Goal: Information Seeking & Learning: Learn about a topic

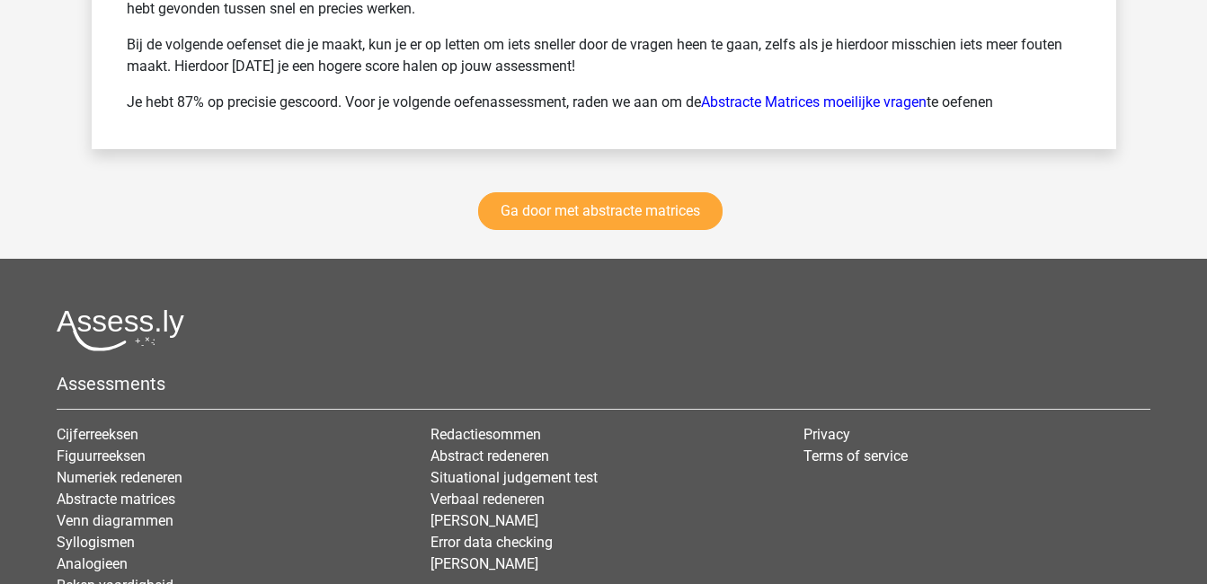
scroll to position [2575, 0]
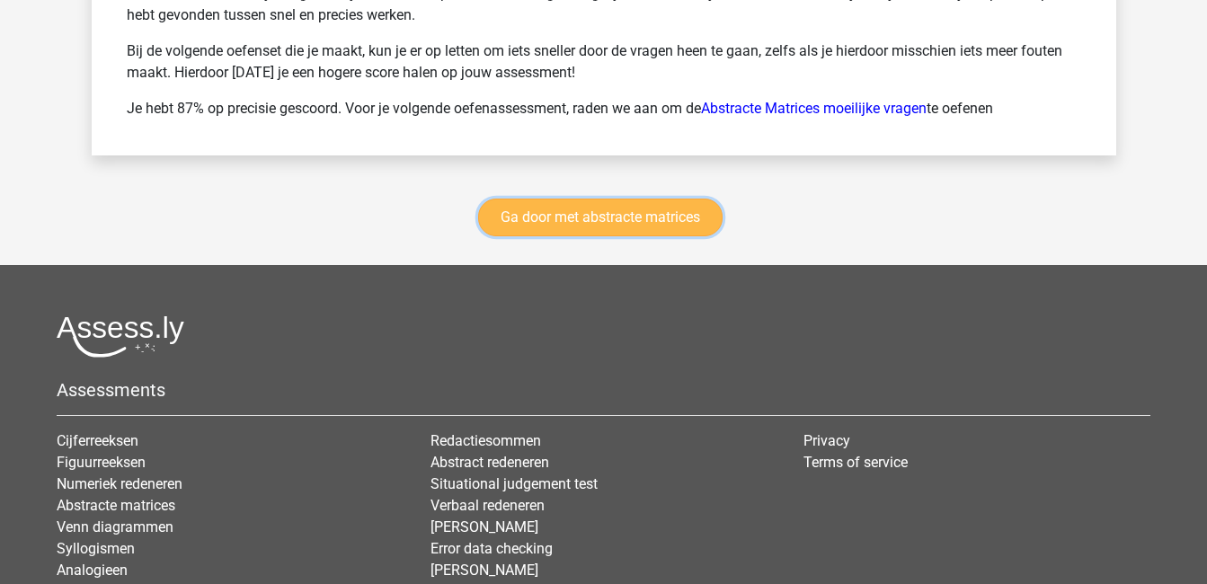
click at [567, 220] on link "Ga door met abstracte matrices" at bounding box center [600, 218] width 244 height 38
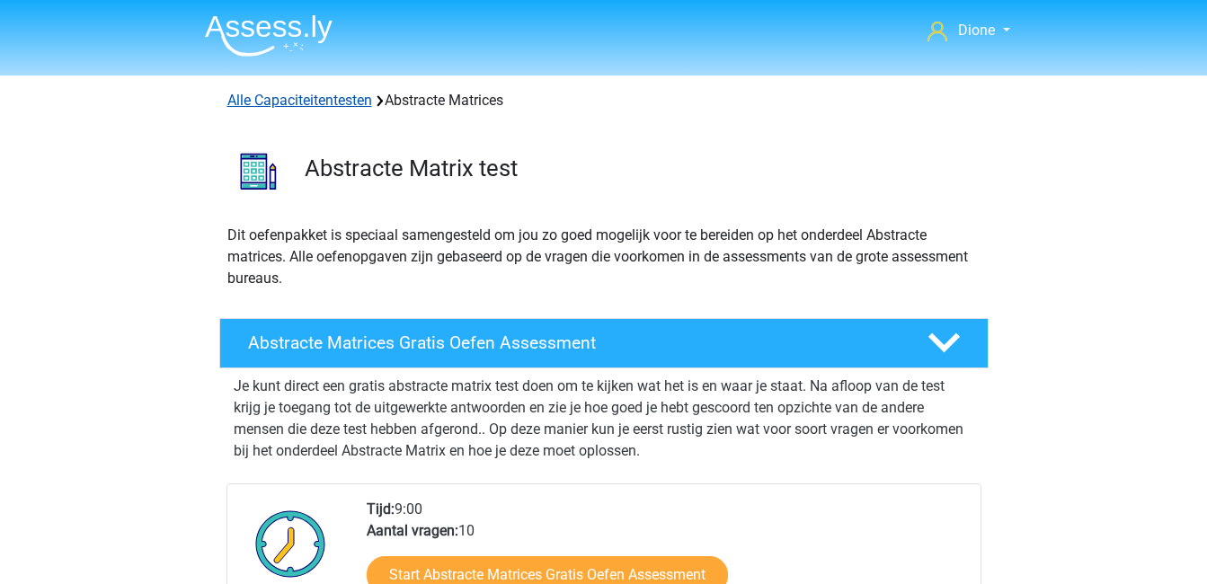
click at [347, 106] on link "Alle Capaciteitentesten" at bounding box center [299, 100] width 145 height 17
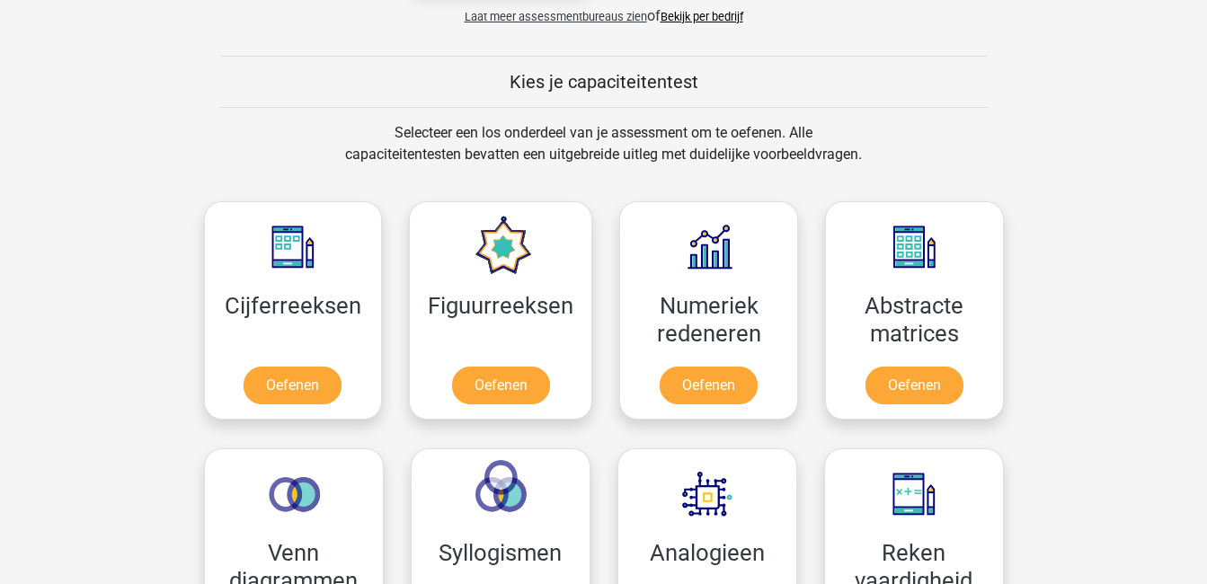
scroll to position [642, 0]
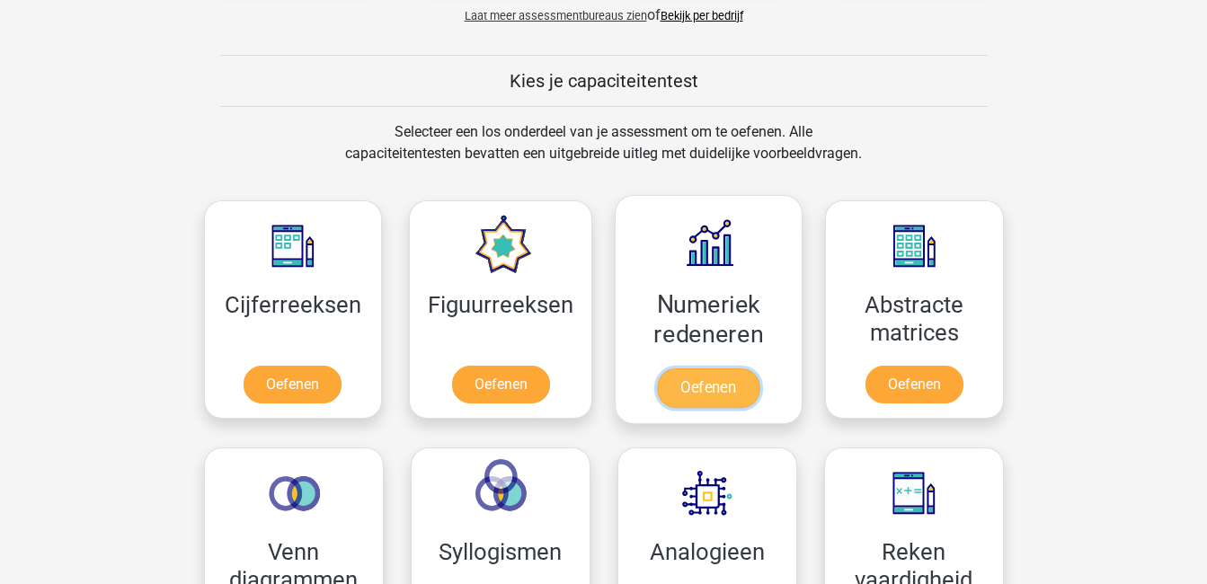
click at [744, 368] on link "Oefenen" at bounding box center [708, 388] width 102 height 40
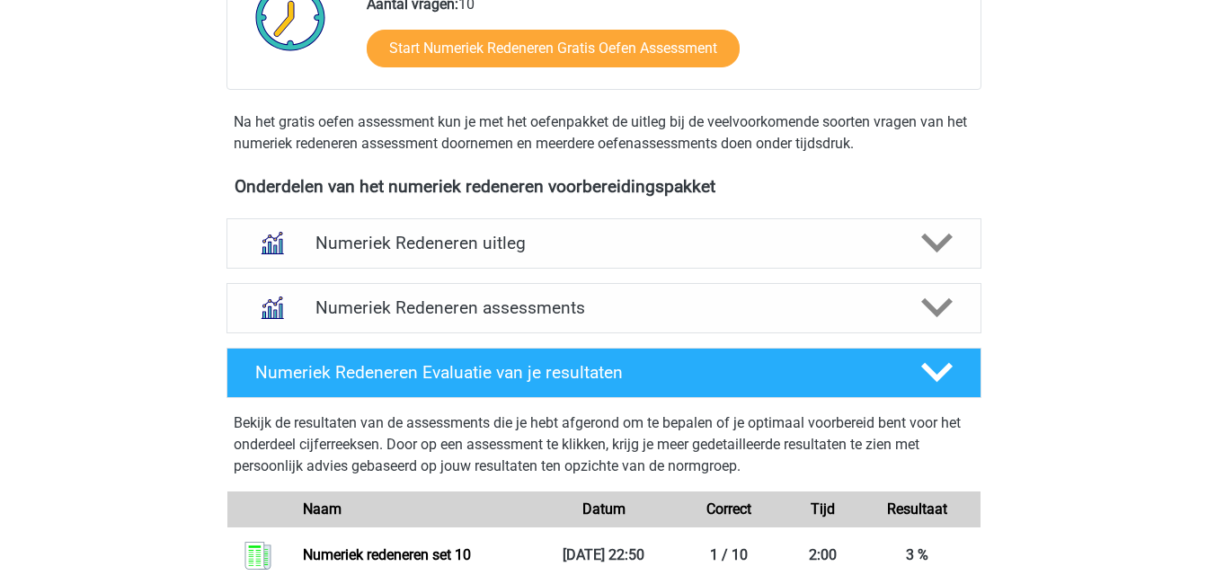
scroll to position [546, 0]
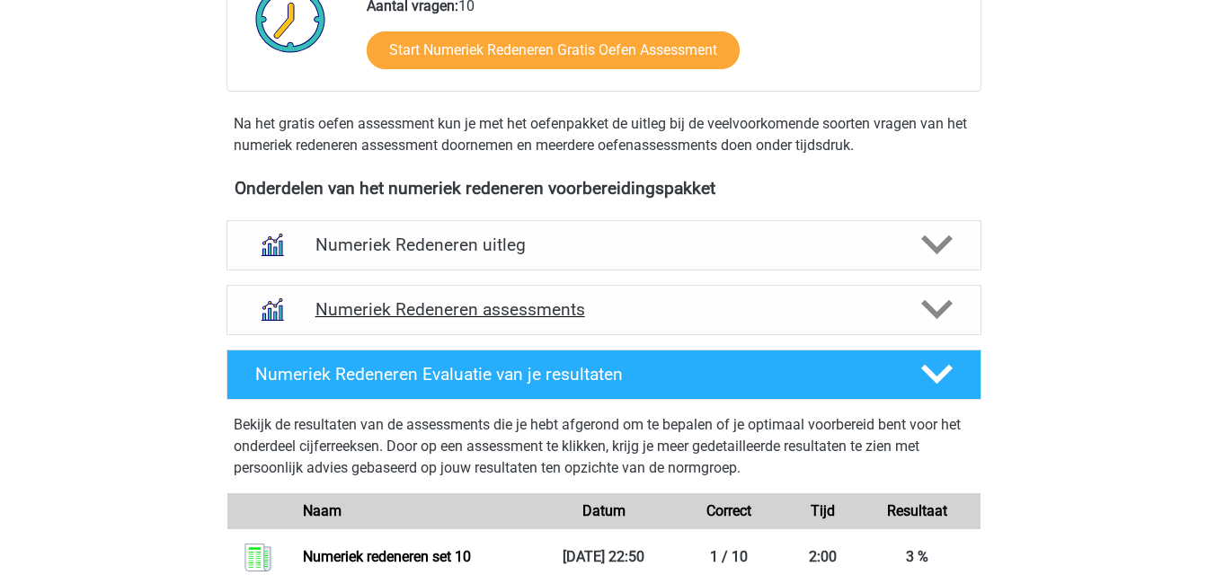
click at [937, 311] on icon at bounding box center [936, 309] width 31 height 31
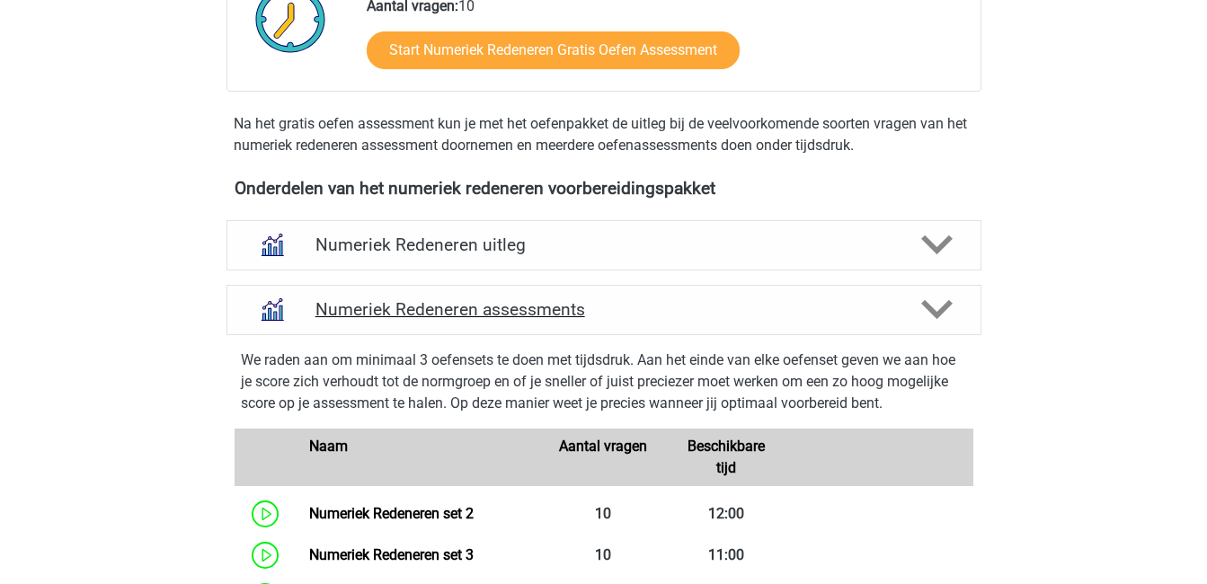
click at [937, 311] on icon at bounding box center [936, 309] width 31 height 31
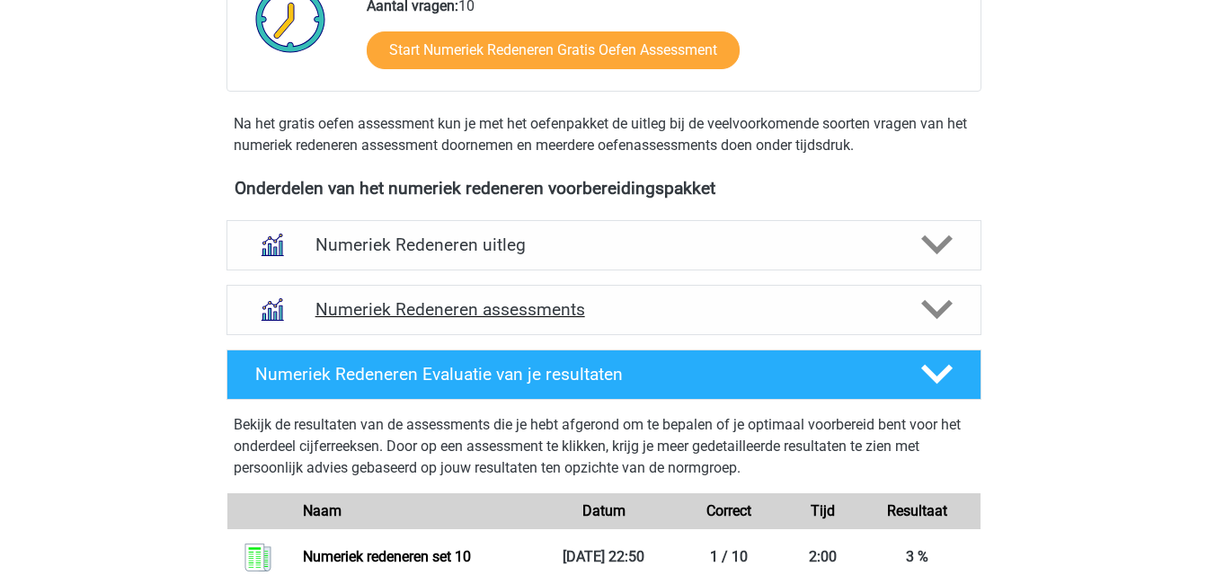
click at [937, 311] on icon at bounding box center [936, 309] width 31 height 31
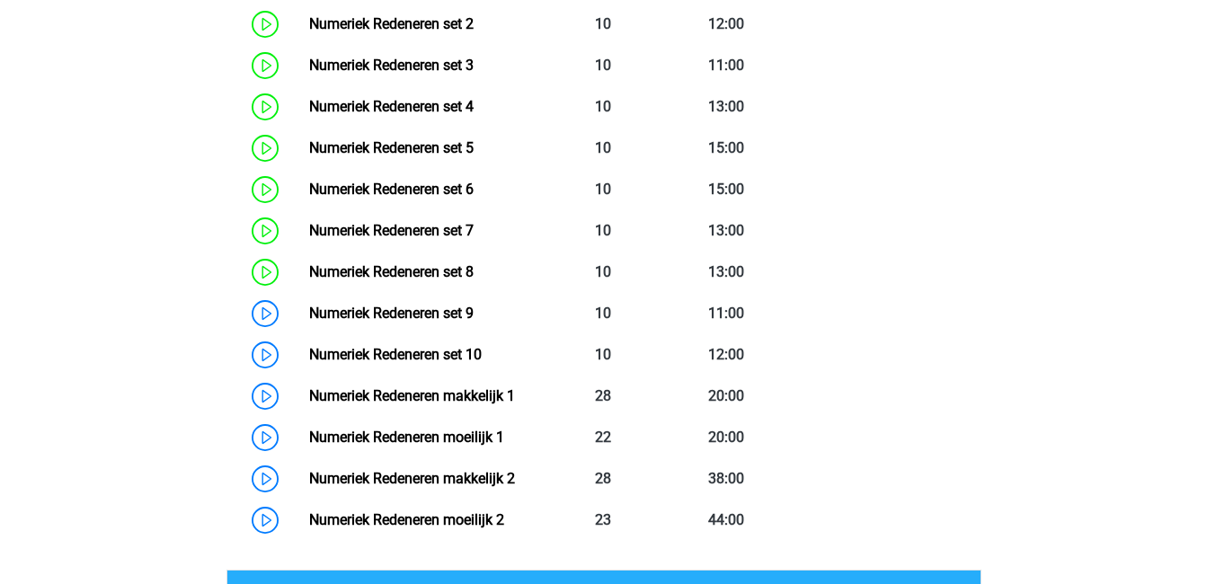
scroll to position [1043, 0]
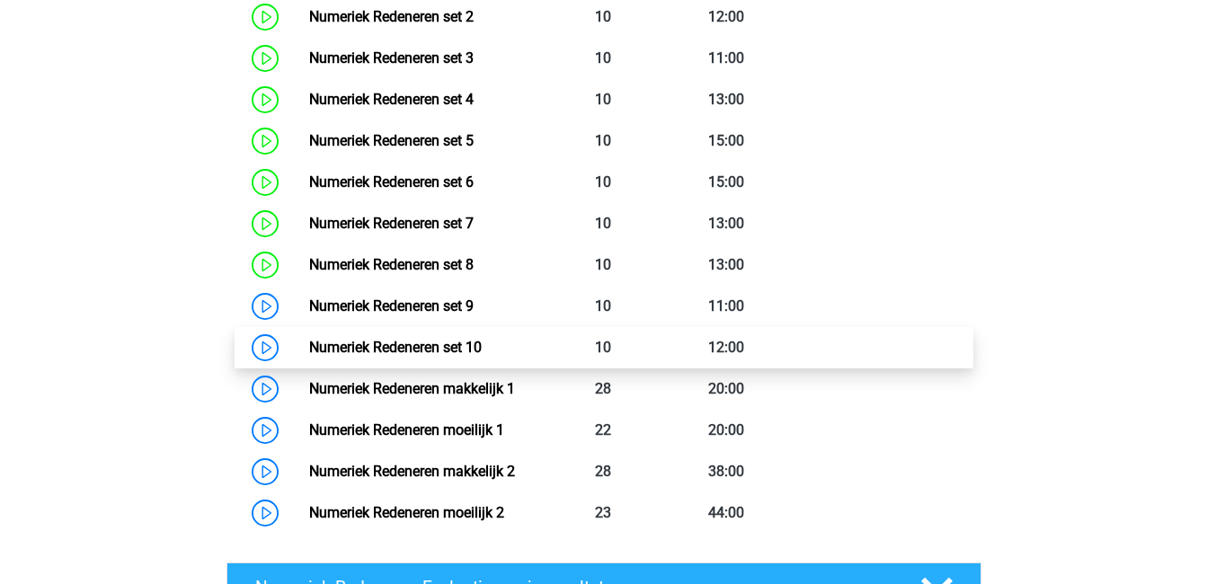
click at [482, 341] on link "Numeriek Redeneren set 10" at bounding box center [395, 347] width 172 height 17
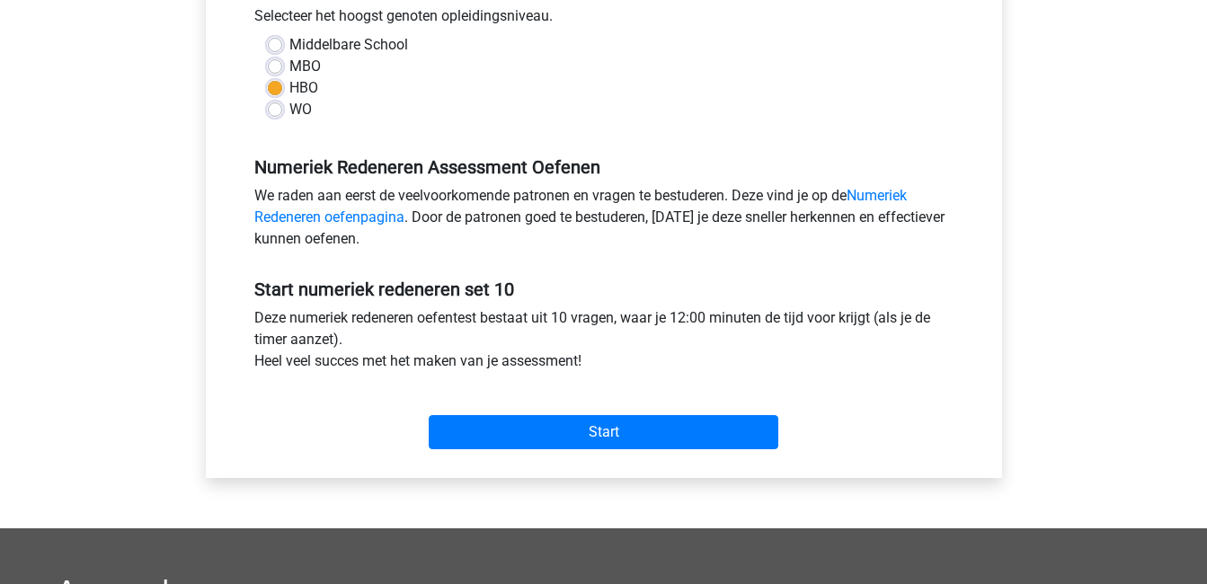
scroll to position [458, 0]
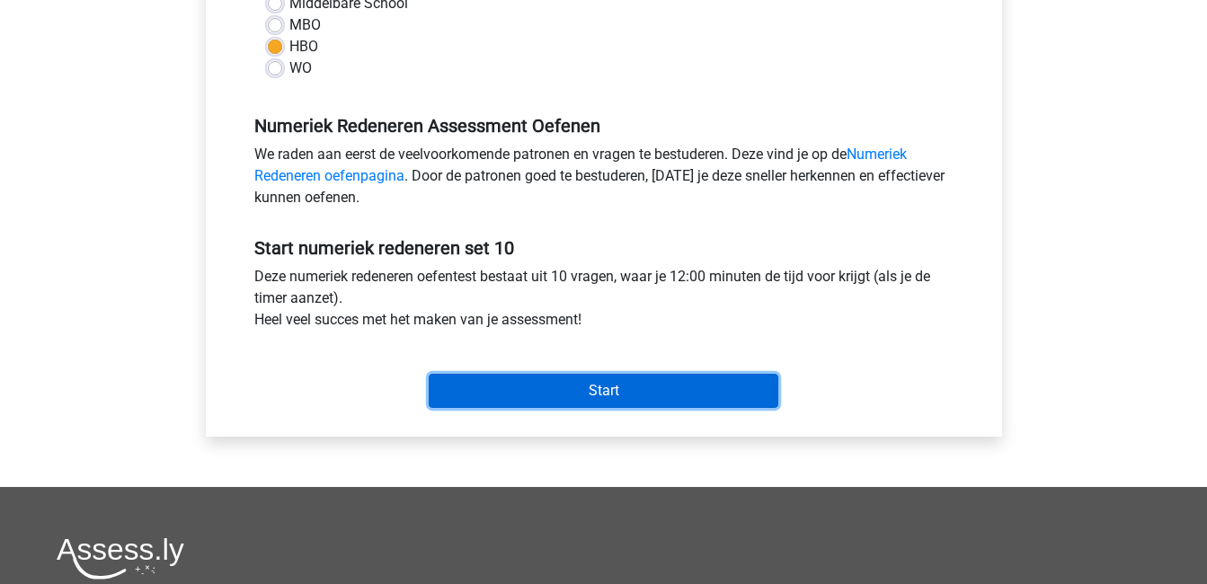
click at [549, 385] on input "Start" at bounding box center [603, 391] width 349 height 34
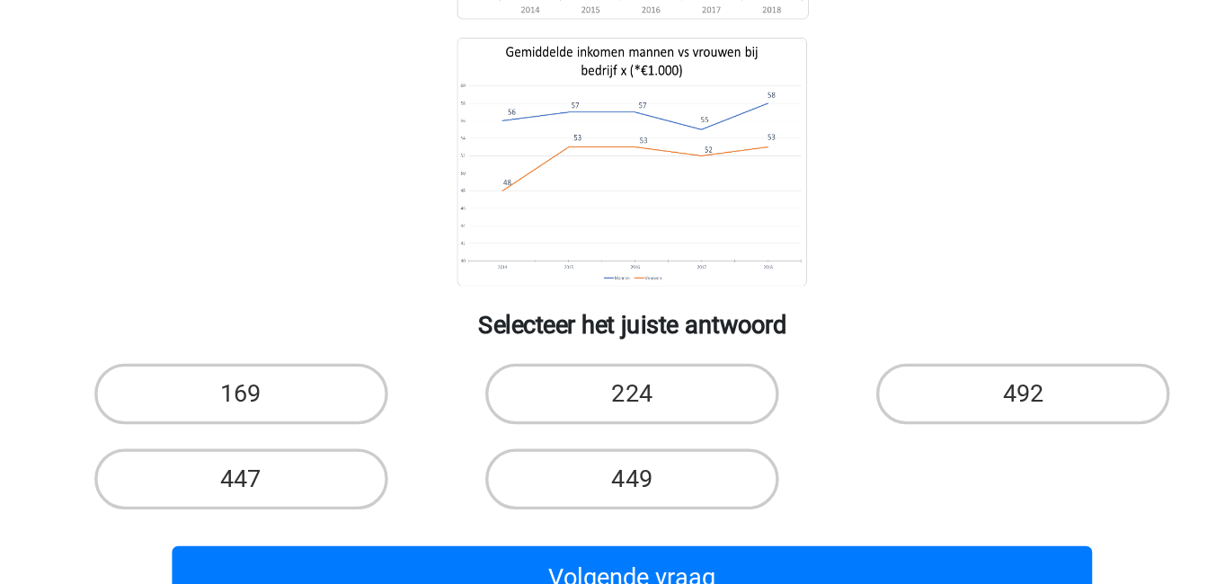
scroll to position [111, 0]
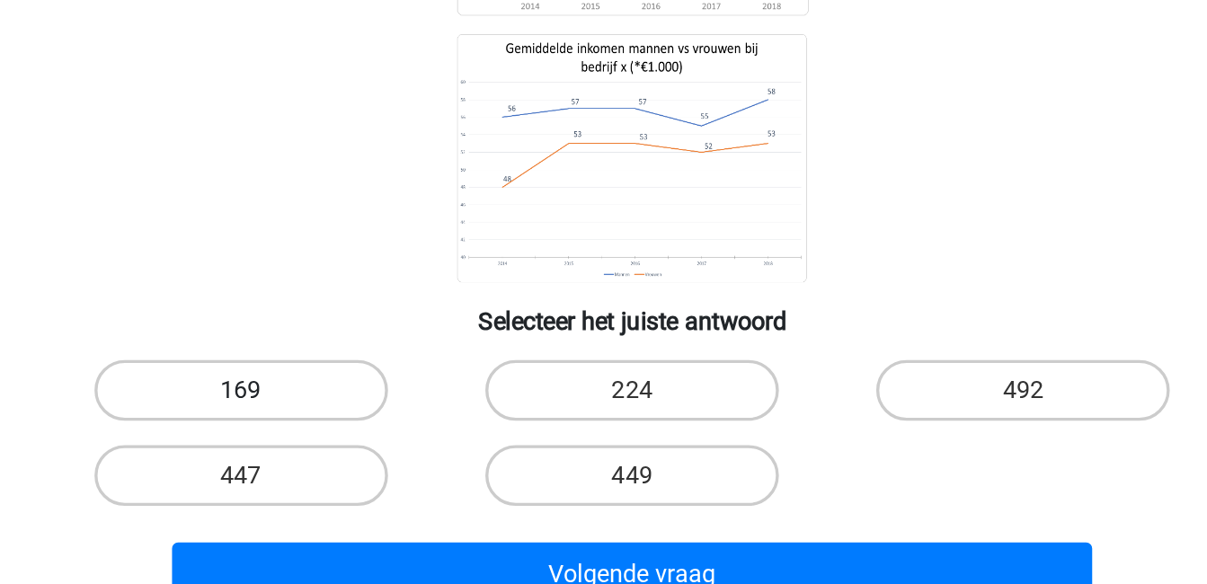
click at [401, 474] on label "169" at bounding box center [372, 469] width 173 height 36
click at [384, 474] on input "169" at bounding box center [378, 475] width 12 height 12
radio input "true"
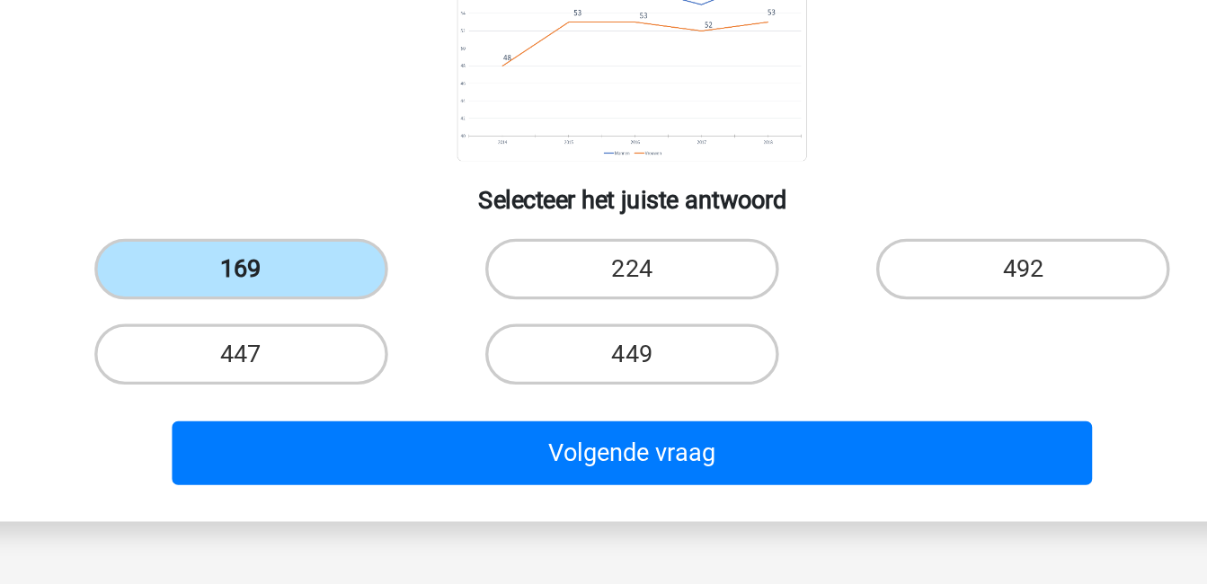
scroll to position [183, 0]
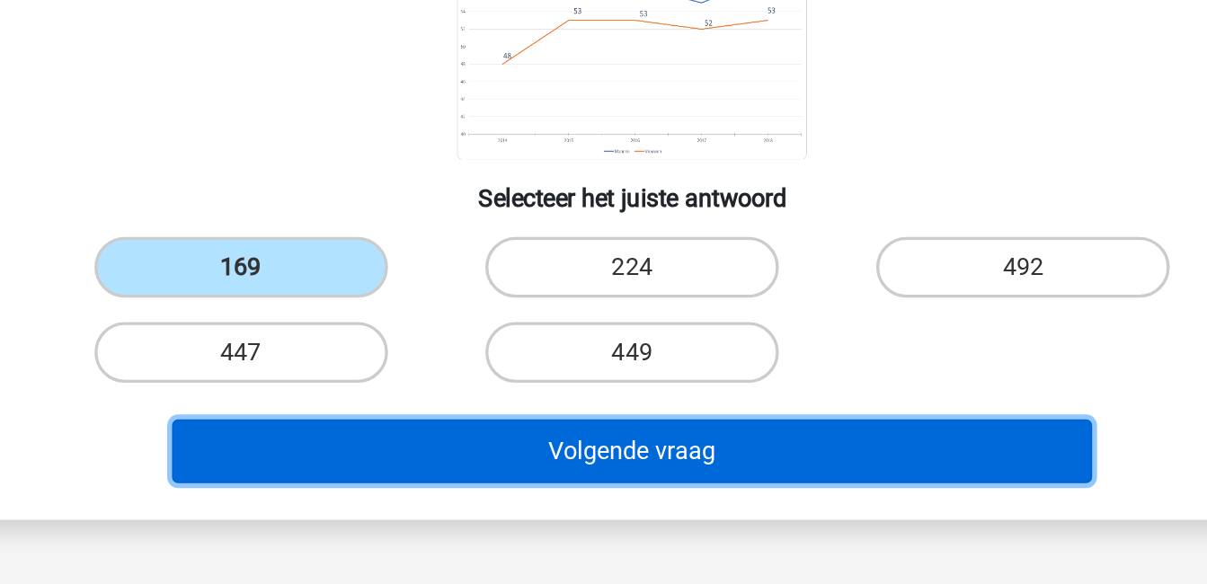
click at [496, 502] on button "Volgende vraag" at bounding box center [604, 505] width 544 height 38
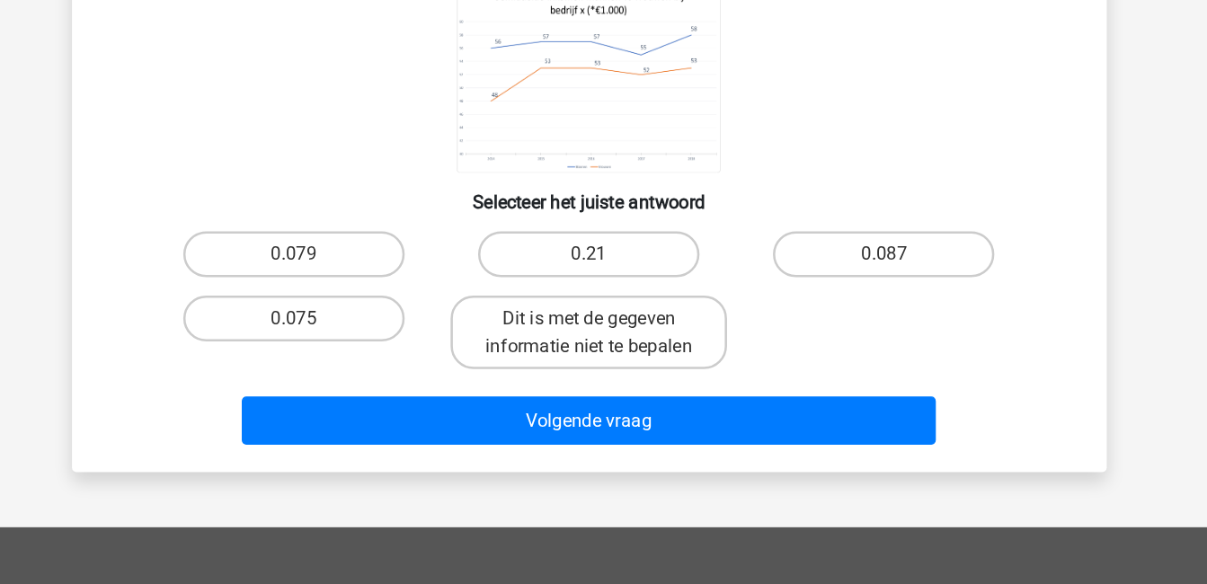
scroll to position [228, 0]
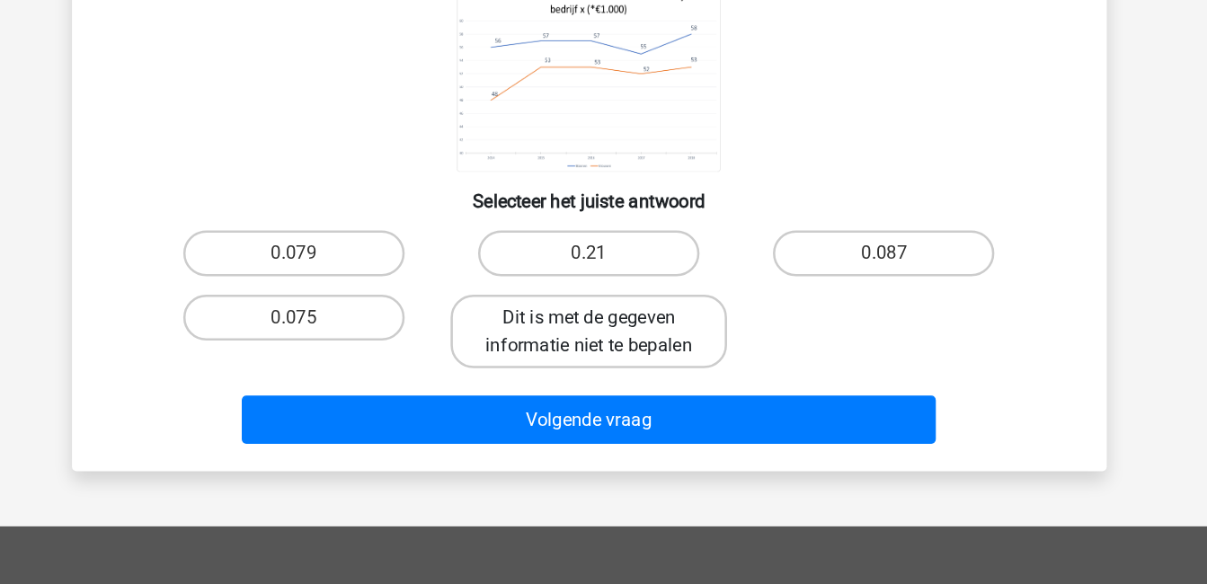
click at [588, 388] on label "Dit is met de gegeven informatie niet te bepalen" at bounding box center [603, 385] width 217 height 57
click at [603, 386] on input "Dit is met de gegeven informatie niet te bepalen" at bounding box center [609, 381] width 12 height 12
radio input "true"
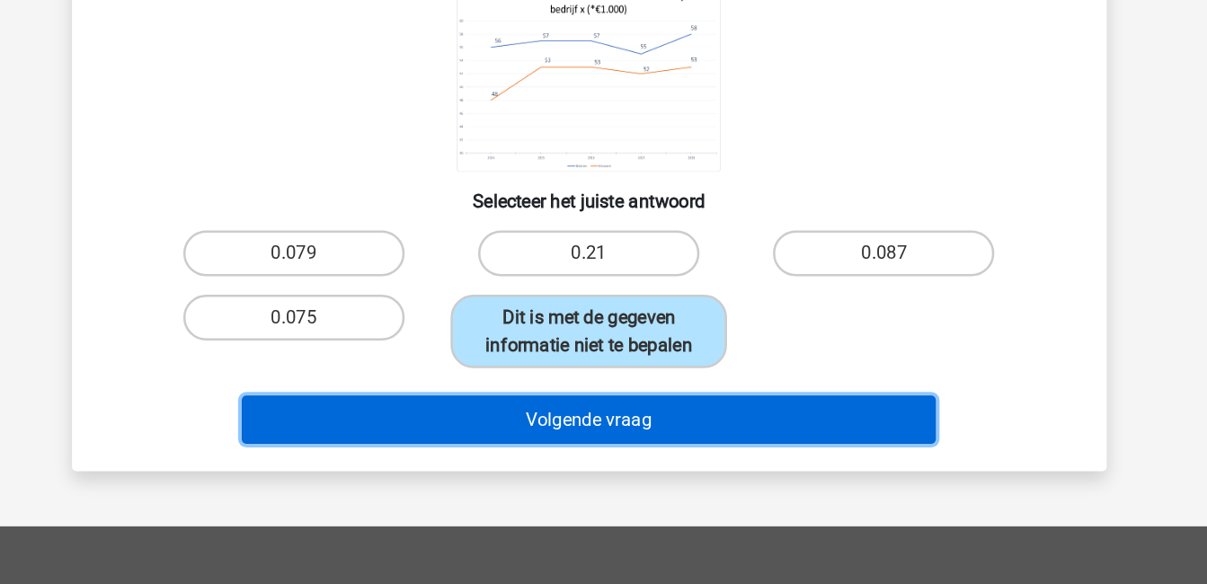
click at [606, 460] on button "Volgende vraag" at bounding box center [604, 455] width 544 height 38
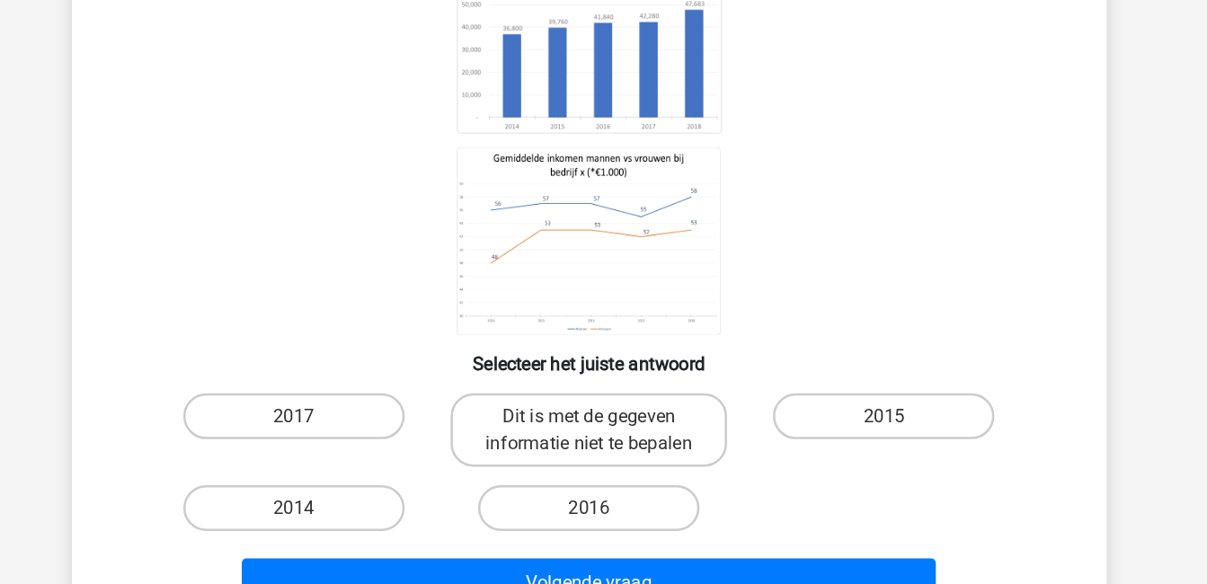
scroll to position [212, 0]
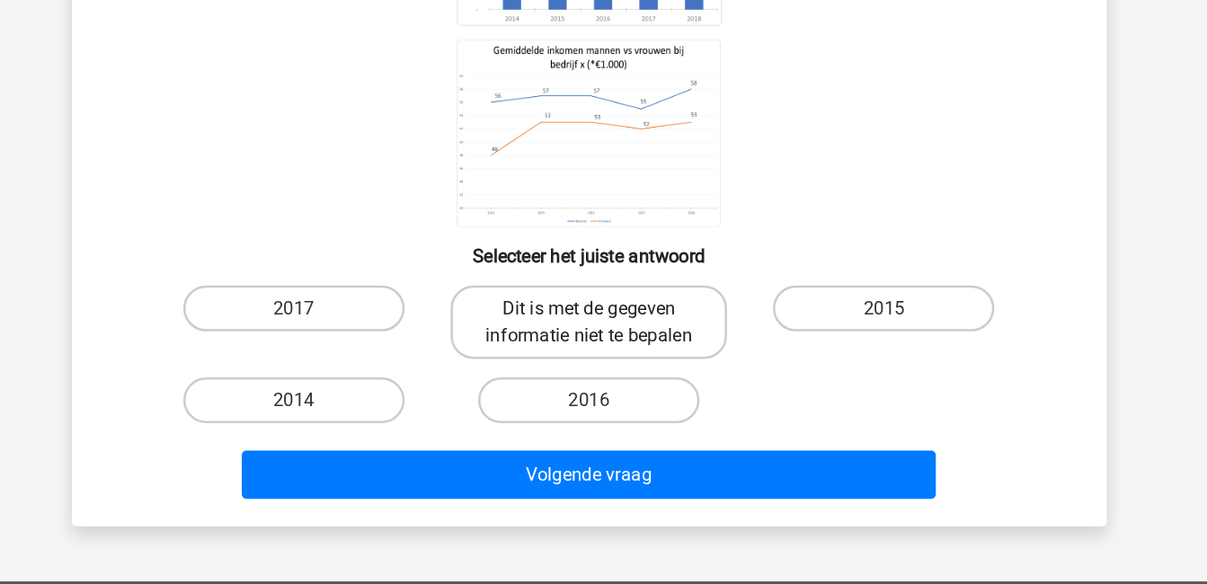
click at [607, 365] on label "Dit is met de gegeven informatie niet te bepalen" at bounding box center [603, 377] width 217 height 57
click at [607, 367] on input "Dit is met de gegeven informatie niet te bepalen" at bounding box center [609, 373] width 12 height 12
radio input "true"
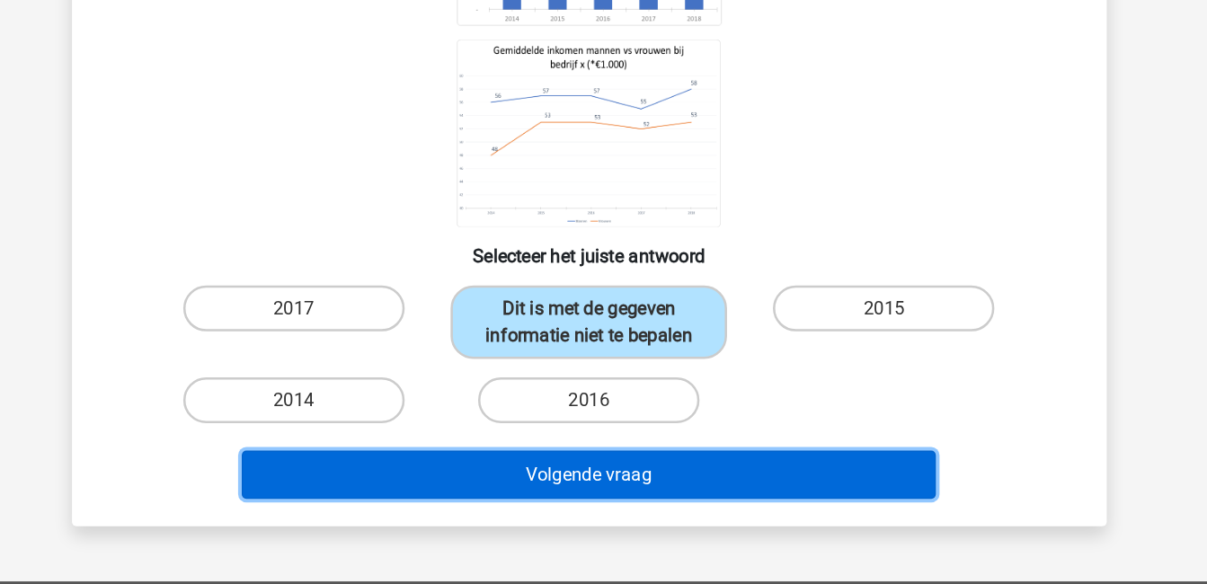
click at [705, 492] on button "Volgende vraag" at bounding box center [604, 498] width 544 height 38
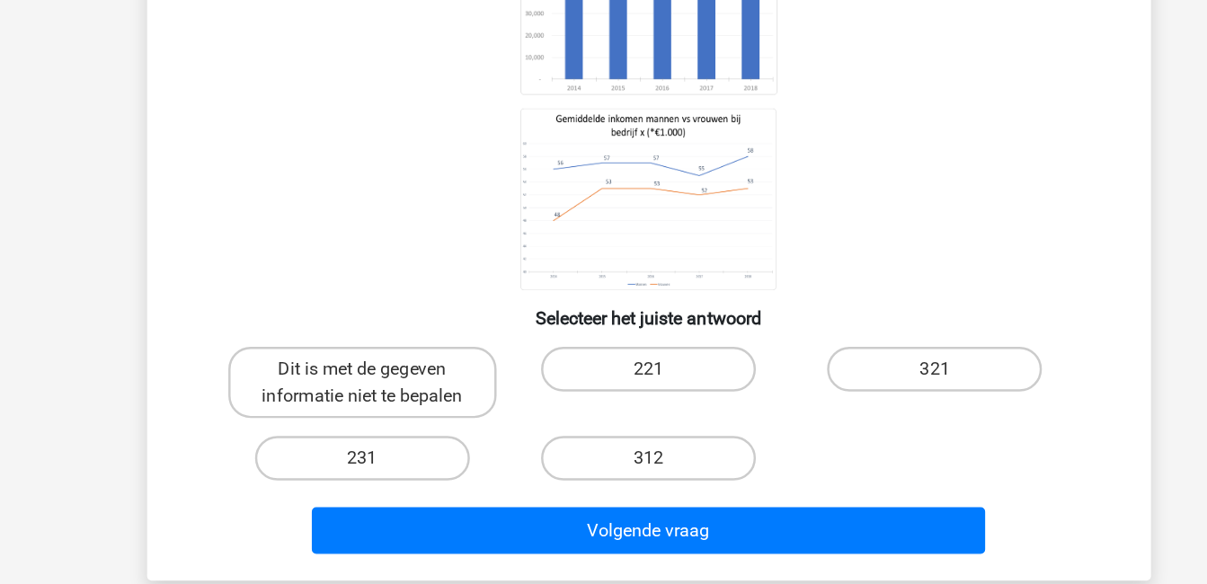
scroll to position [198, 0]
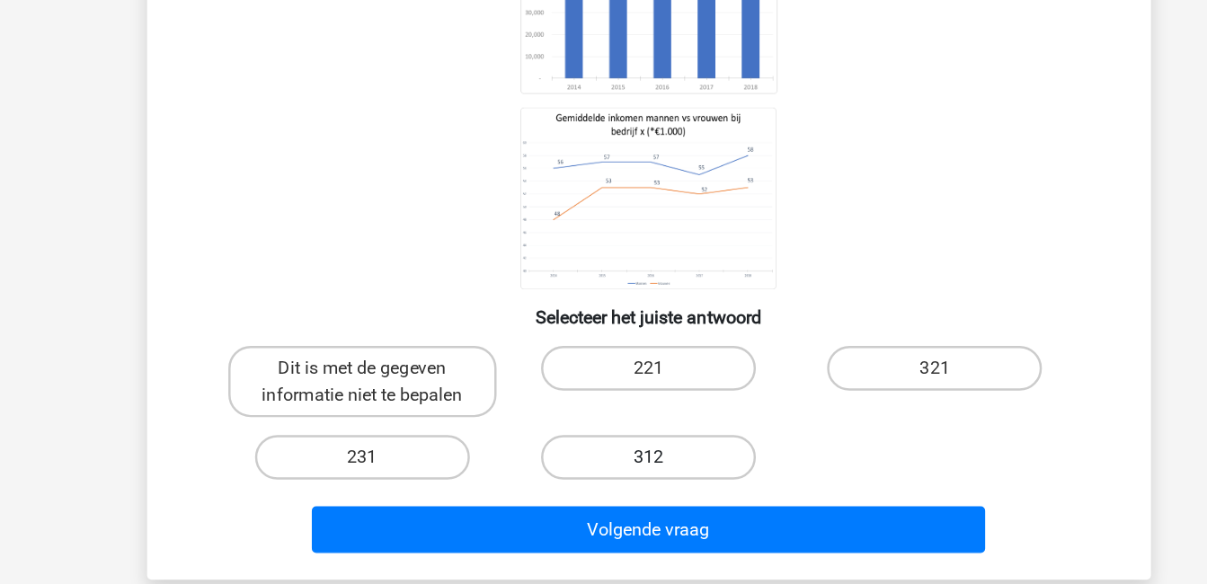
click at [597, 463] on label "312" at bounding box center [603, 481] width 173 height 36
click at [603, 481] on input "312" at bounding box center [609, 487] width 12 height 12
radio input "true"
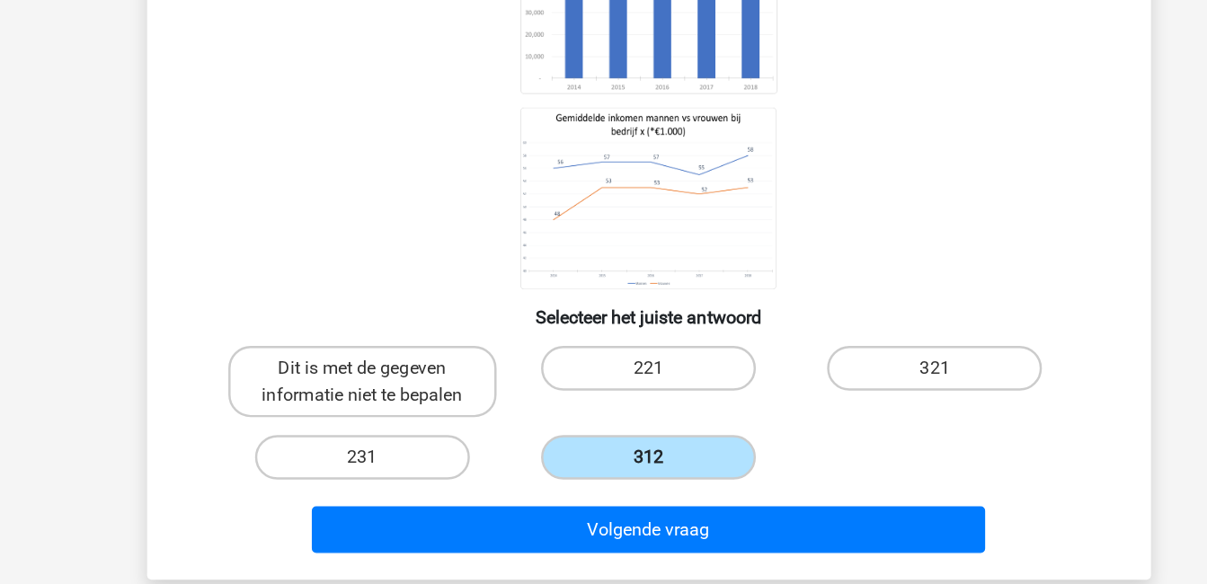
click at [597, 463] on label "312" at bounding box center [603, 481] width 173 height 36
click at [603, 481] on input "312" at bounding box center [609, 487] width 12 height 12
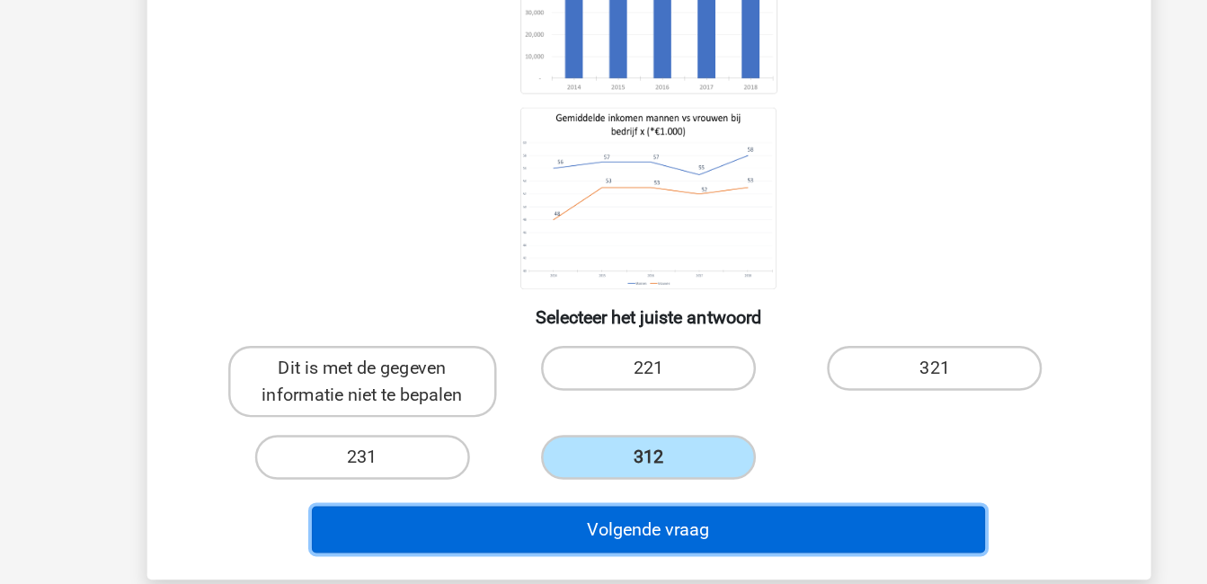
click at [620, 520] on button "Volgende vraag" at bounding box center [604, 539] width 544 height 38
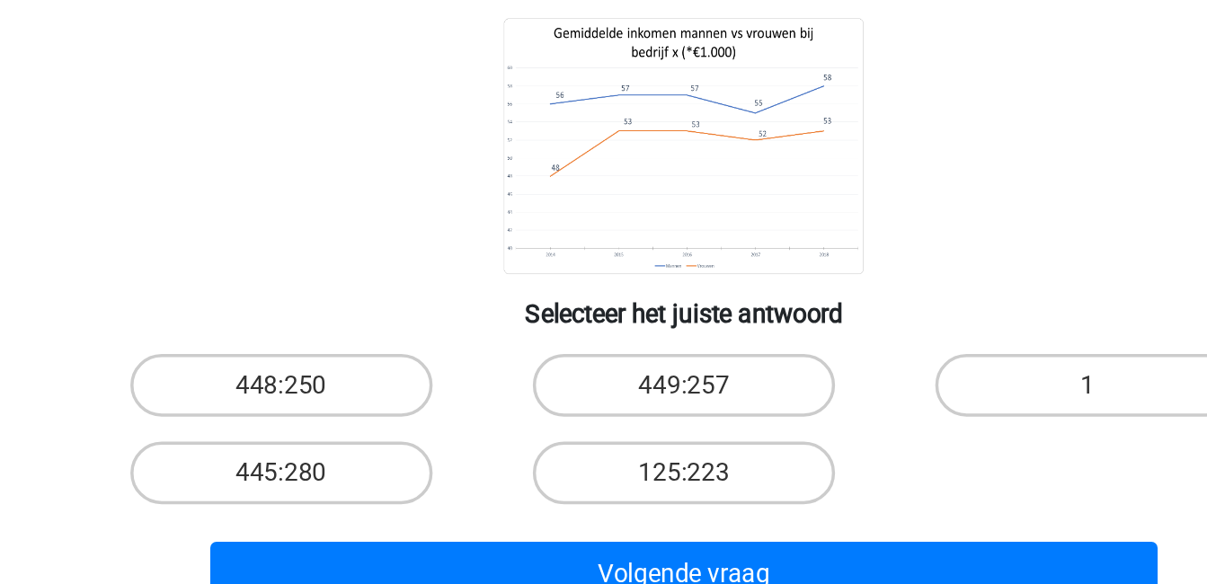
scroll to position [109, 0]
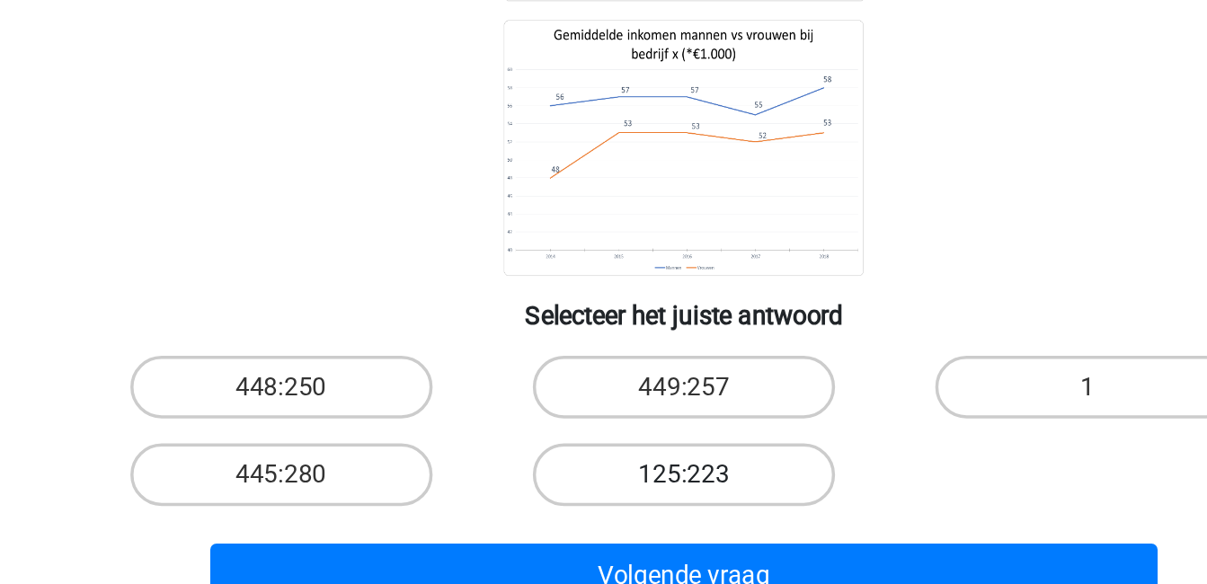
click at [633, 525] on label "125:223" at bounding box center [603, 521] width 173 height 36
click at [615, 525] on input "125:223" at bounding box center [609, 527] width 12 height 12
radio input "true"
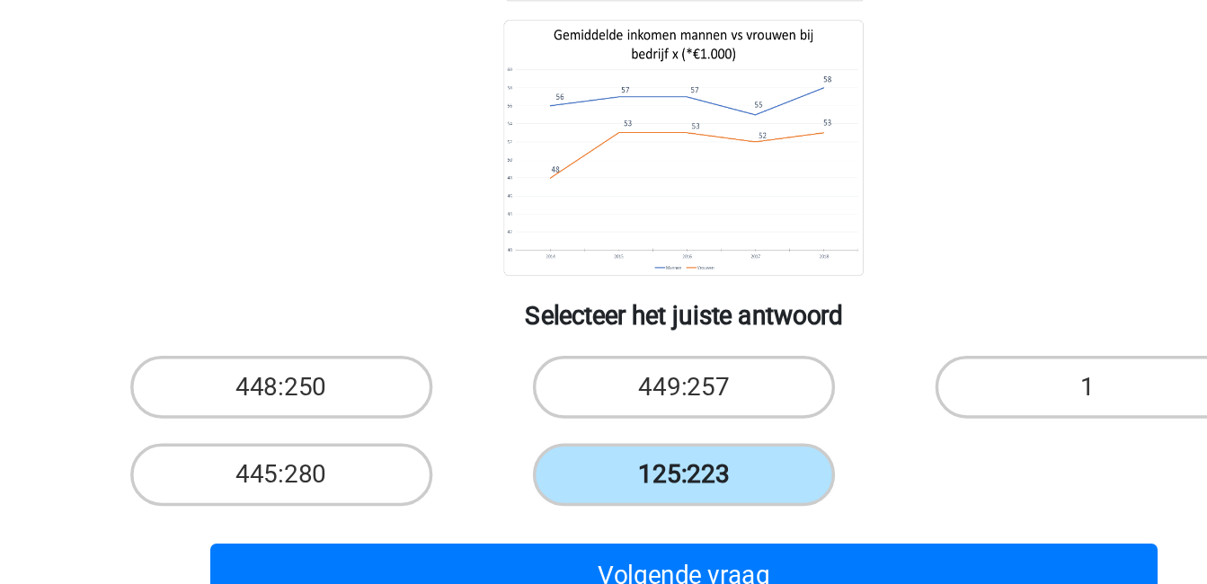
scroll to position [227, 0]
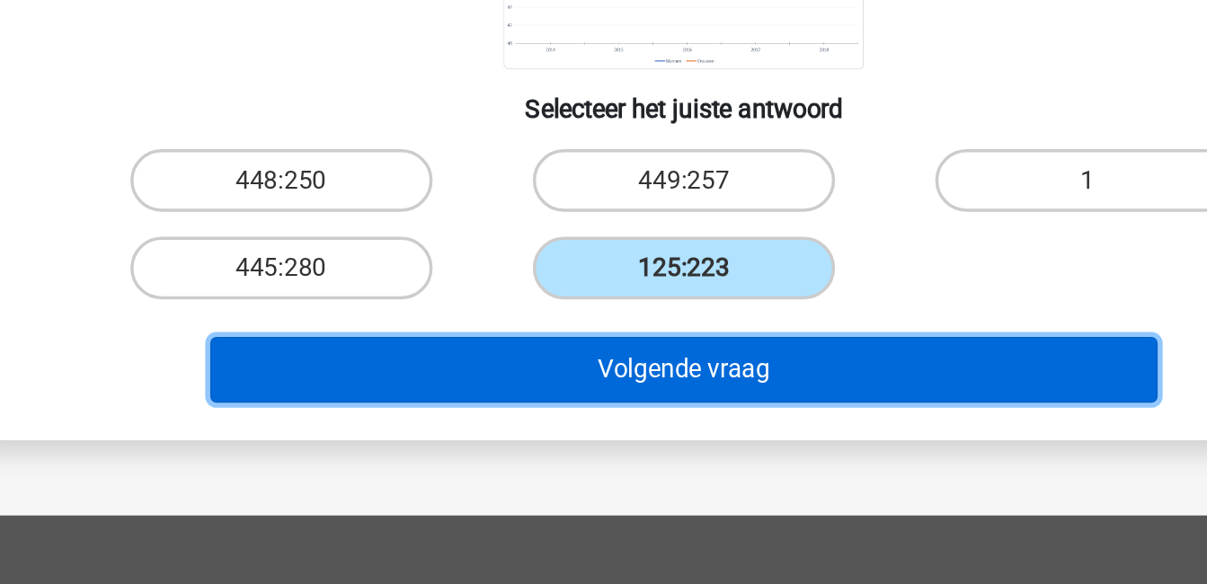
click at [634, 458] on button "Volgende vraag" at bounding box center [604, 461] width 544 height 38
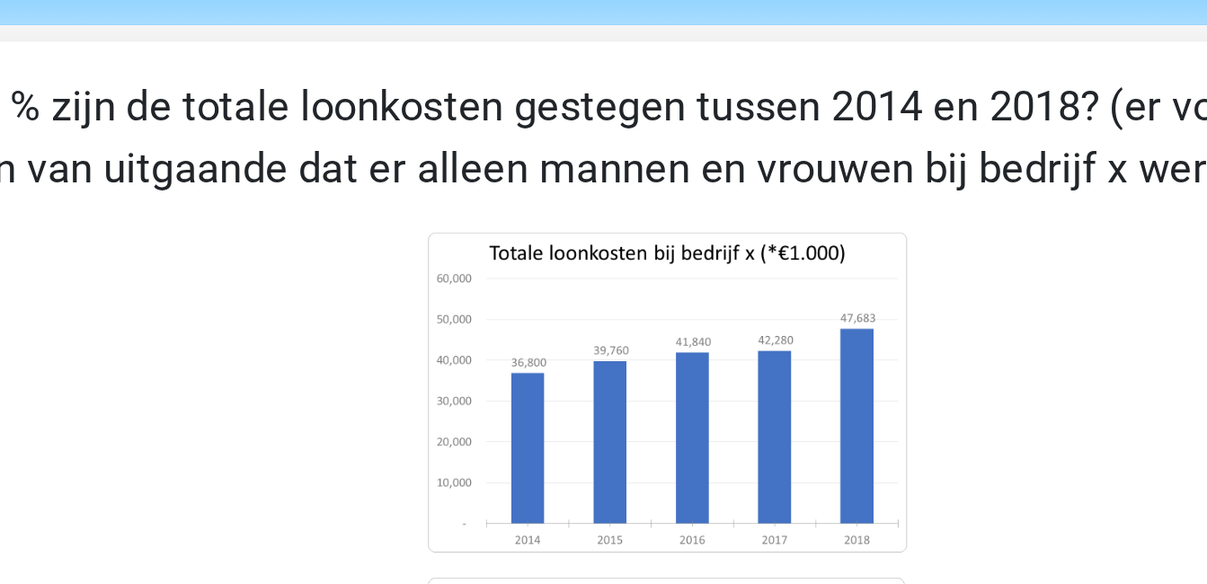
scroll to position [64, 0]
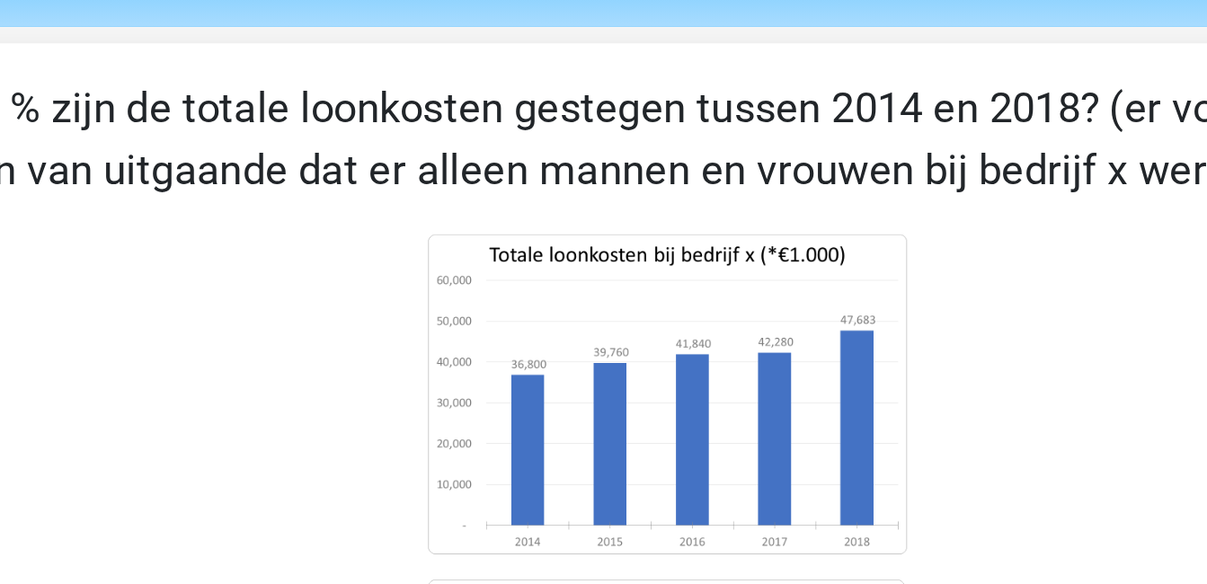
drag, startPoint x: 787, startPoint y: 203, endPoint x: 785, endPoint y: 100, distance: 103.3
click at [785, 100] on div "Hoeveel % zijn de totale loonkosten gestegen tussen 2014 en 2018? (er voor alle…" at bounding box center [604, 314] width 796 height 563
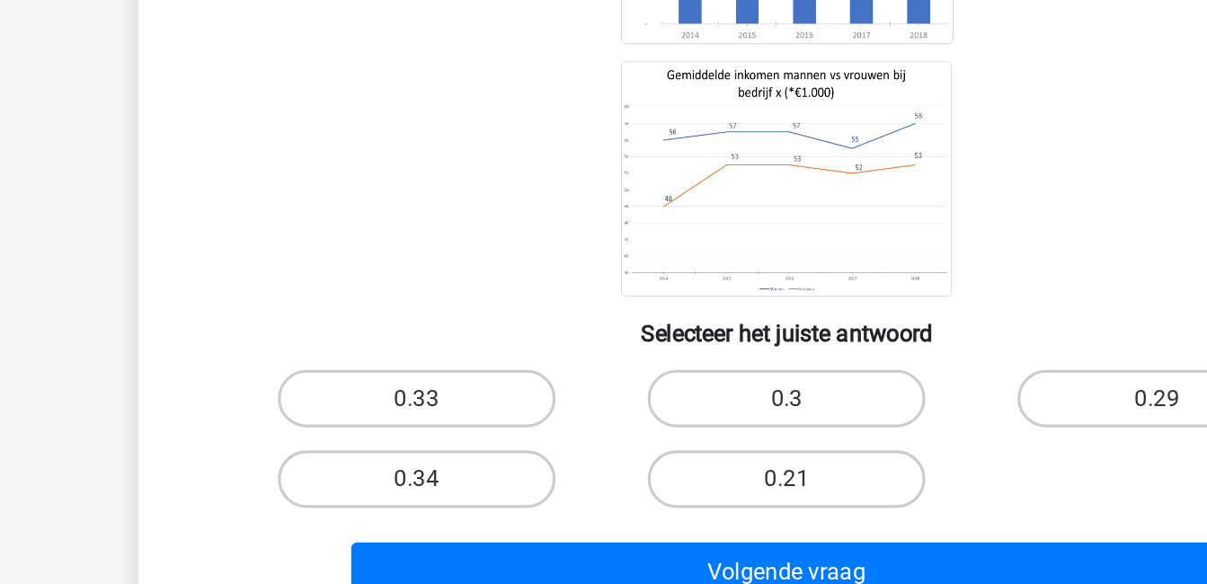
scroll to position [63, 0]
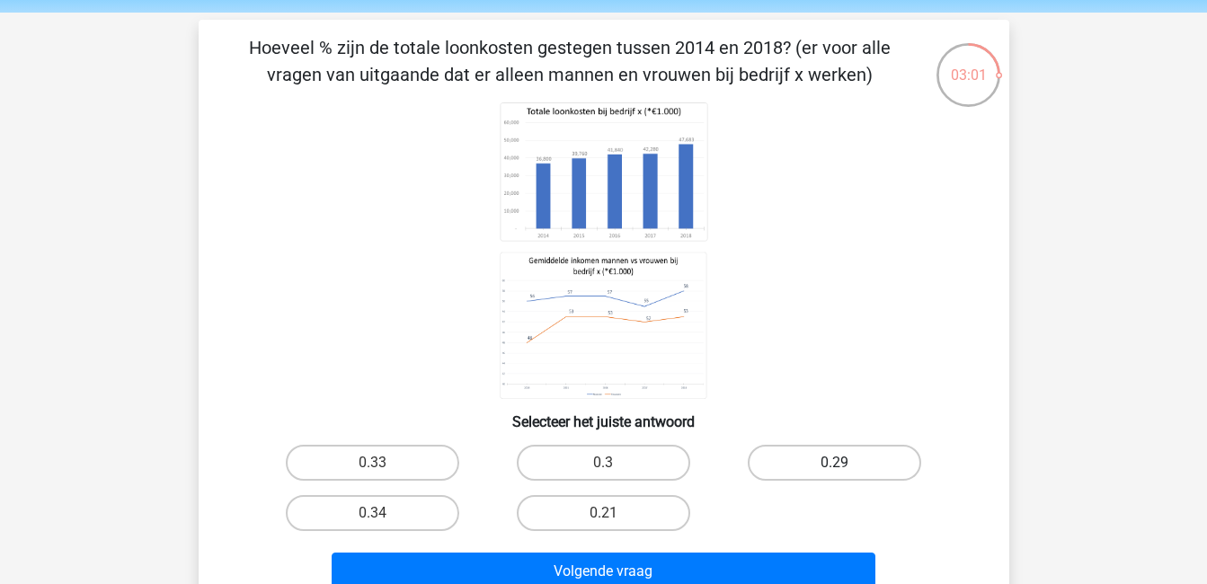
click at [868, 470] on label "0.29" at bounding box center [833, 463] width 173 height 36
click at [846, 470] on input "0.29" at bounding box center [841, 469] width 12 height 12
radio input "true"
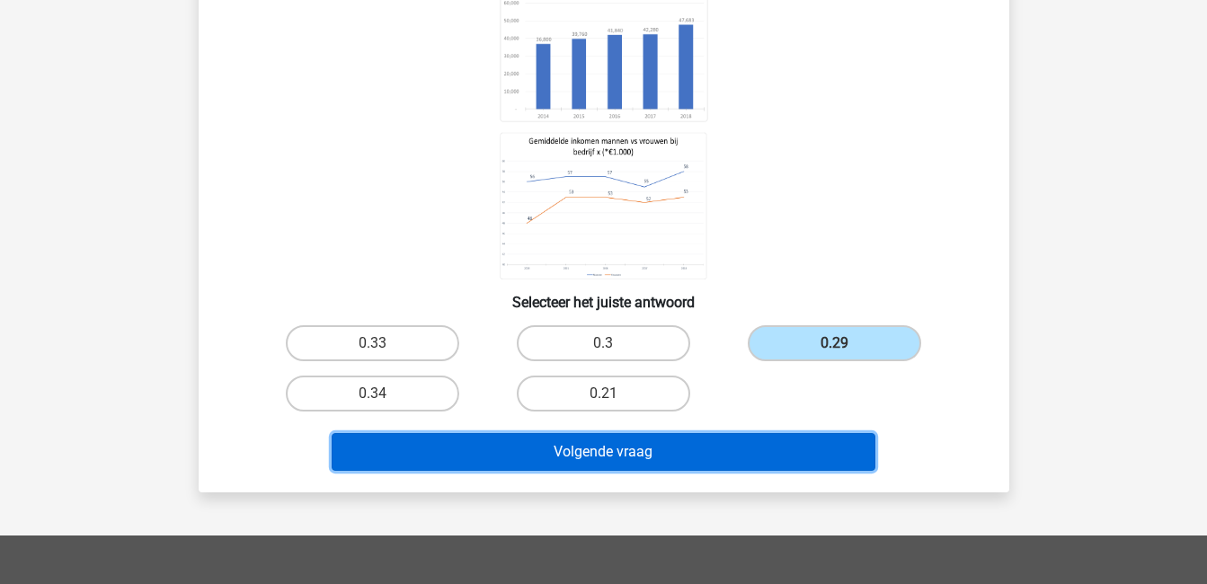
click at [712, 450] on button "Volgende vraag" at bounding box center [604, 452] width 544 height 38
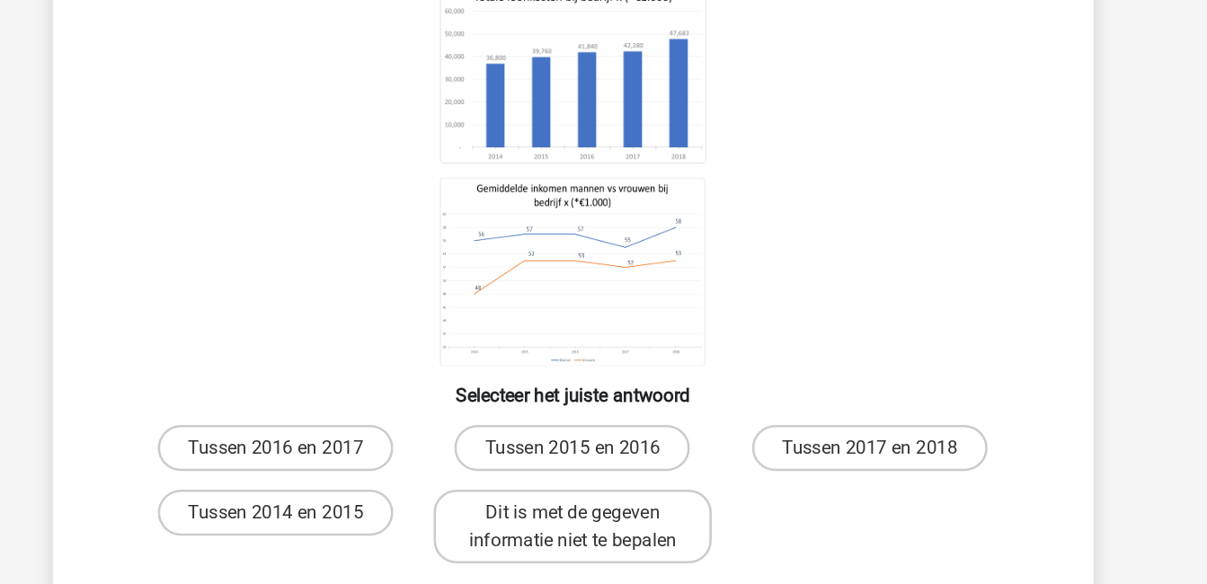
scroll to position [76, 0]
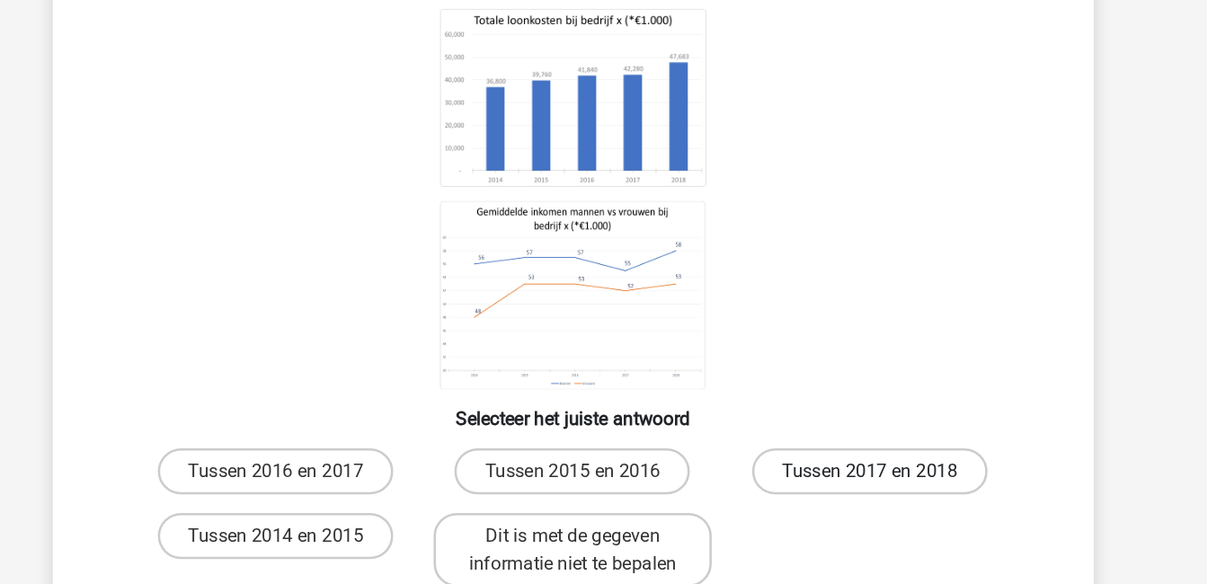
drag, startPoint x: 676, startPoint y: 378, endPoint x: 815, endPoint y: 468, distance: 165.7
click at [815, 468] on div "Tussen welke 2 opeenvolgende jaren was de procentuele groei in totale loonkoste…" at bounding box center [604, 327] width 796 height 612
drag, startPoint x: 815, startPoint y: 468, endPoint x: 829, endPoint y: 478, distance: 17.4
click at [829, 478] on label "Tussen 2017 en 2018" at bounding box center [834, 476] width 183 height 36
click at [835, 478] on input "Tussen 2017 en 2018" at bounding box center [841, 482] width 12 height 12
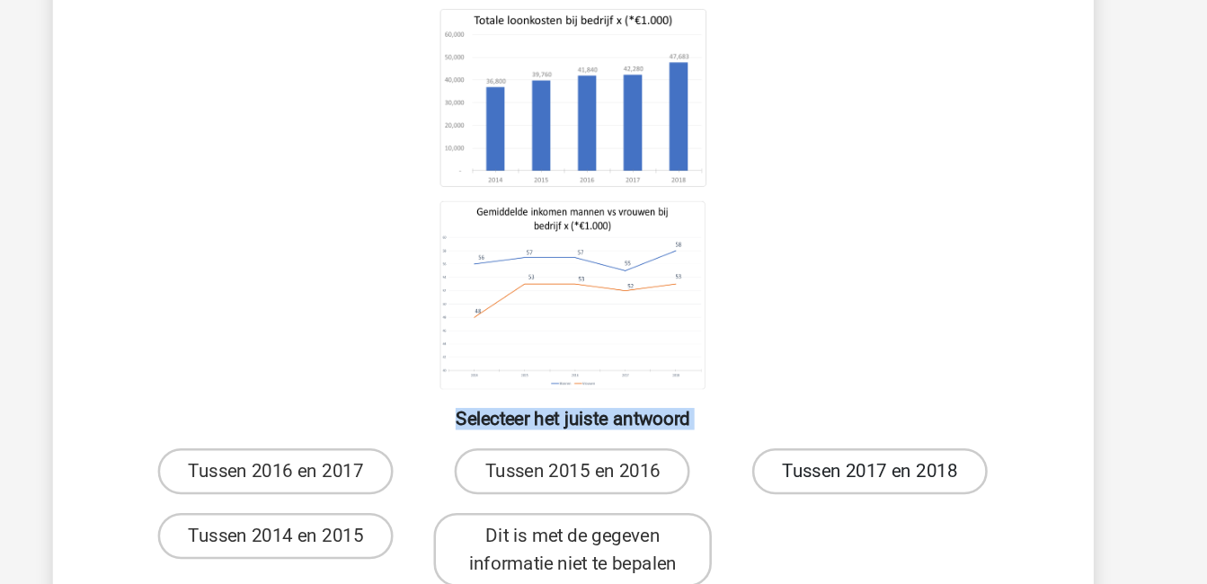
radio input "true"
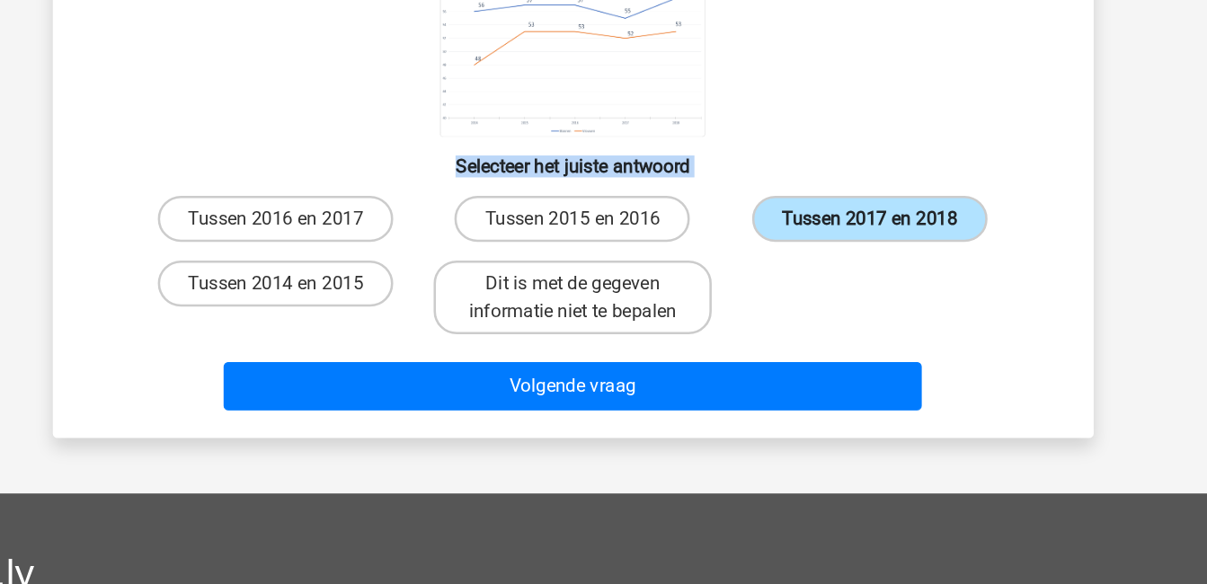
scroll to position [254, 0]
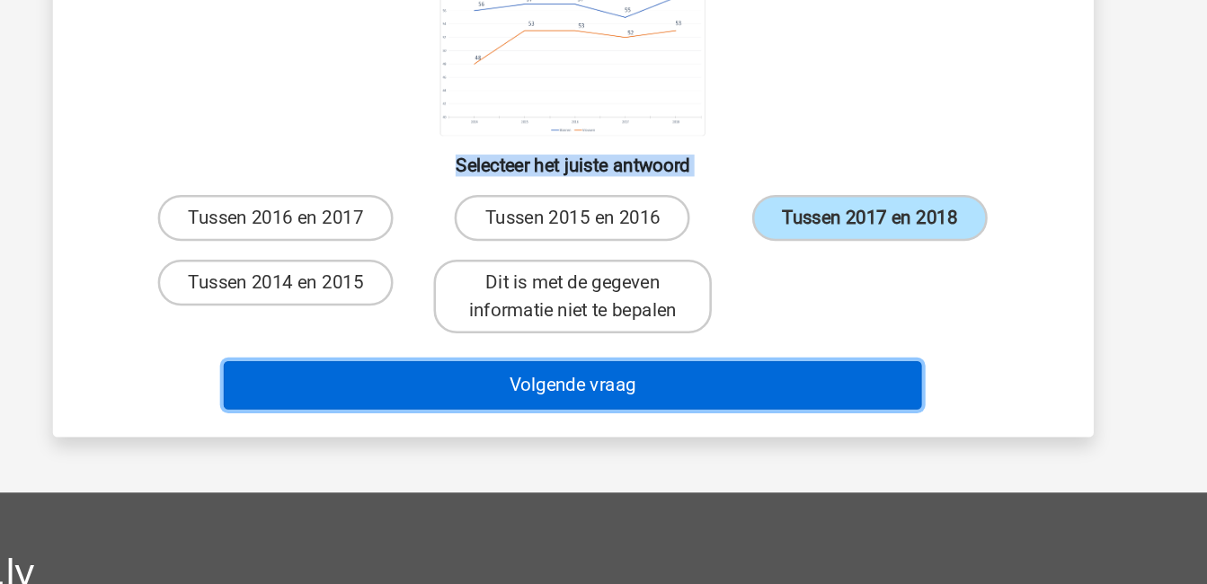
click at [758, 419] on button "Volgende vraag" at bounding box center [604, 429] width 544 height 38
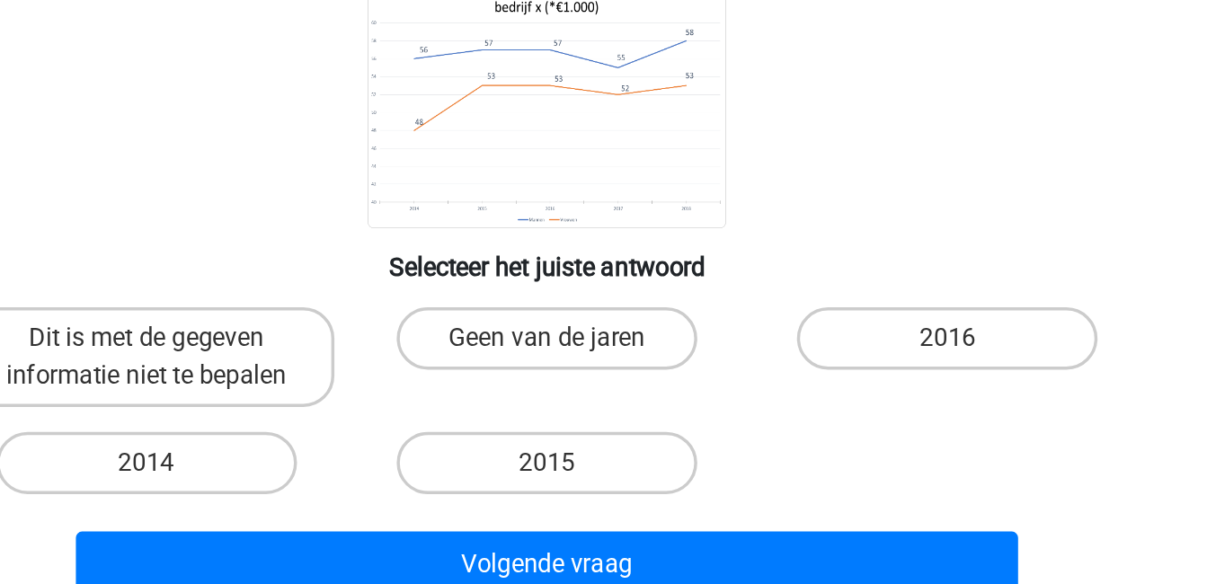
scroll to position [81, 0]
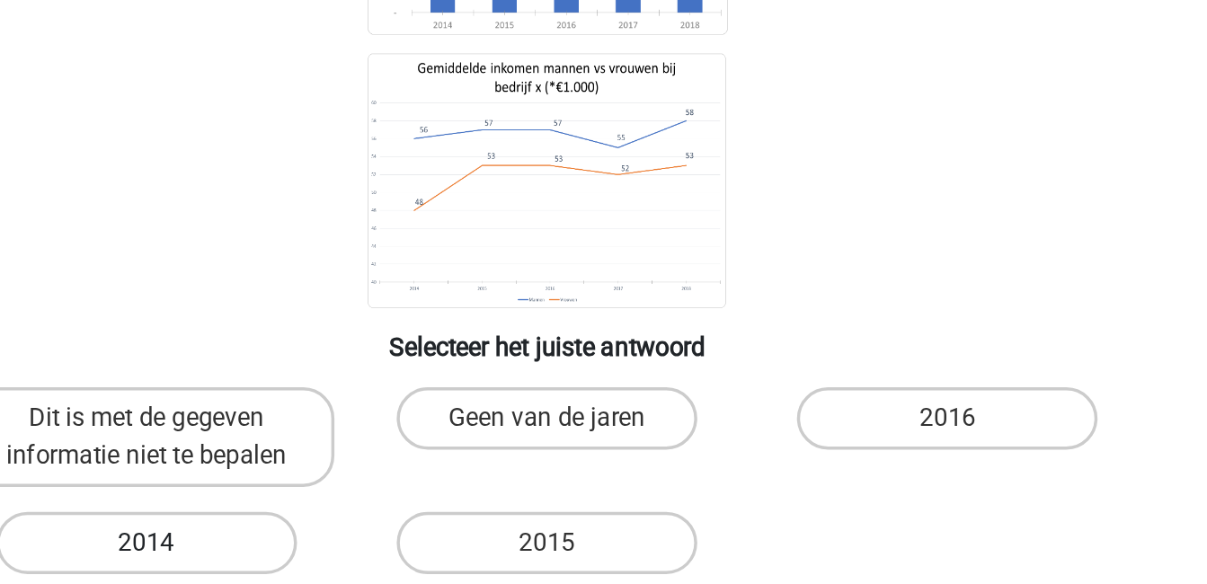
click at [358, 518] on label "2014" at bounding box center [372, 517] width 173 height 36
click at [372, 518] on input "2014" at bounding box center [378, 523] width 12 height 12
radio input "true"
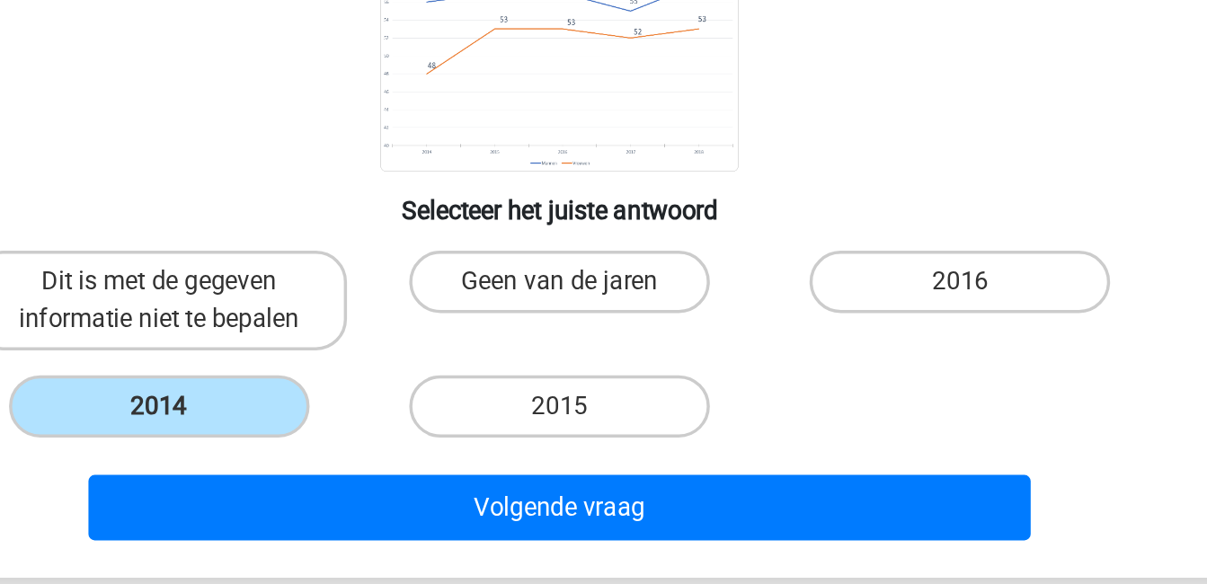
scroll to position [125, 0]
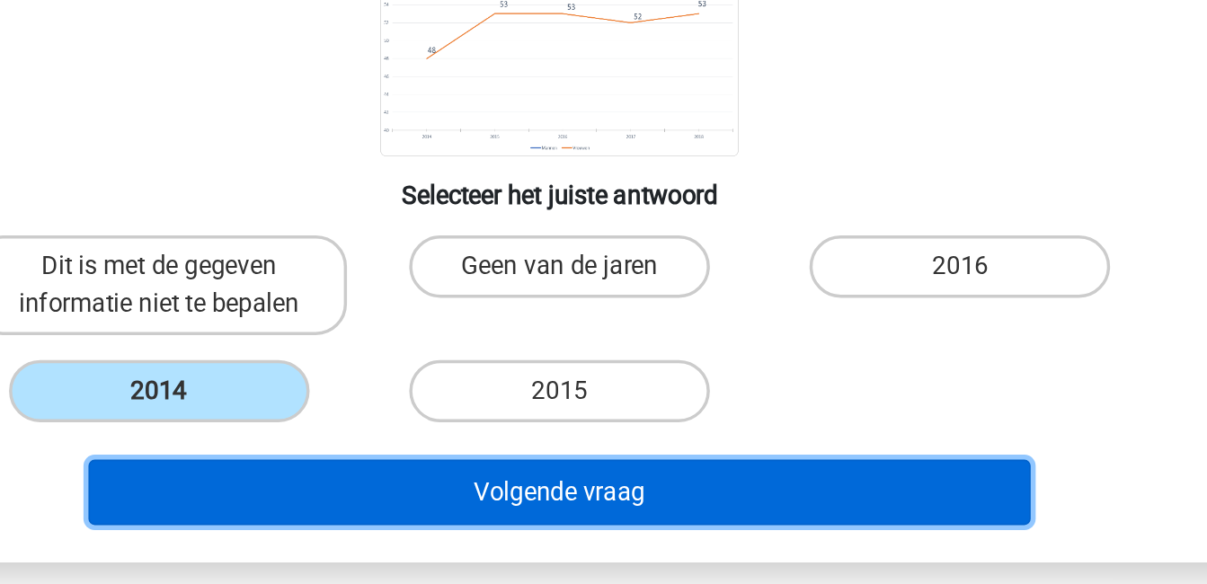
click at [709, 524] on button "Volgende vraag" at bounding box center [604, 531] width 544 height 38
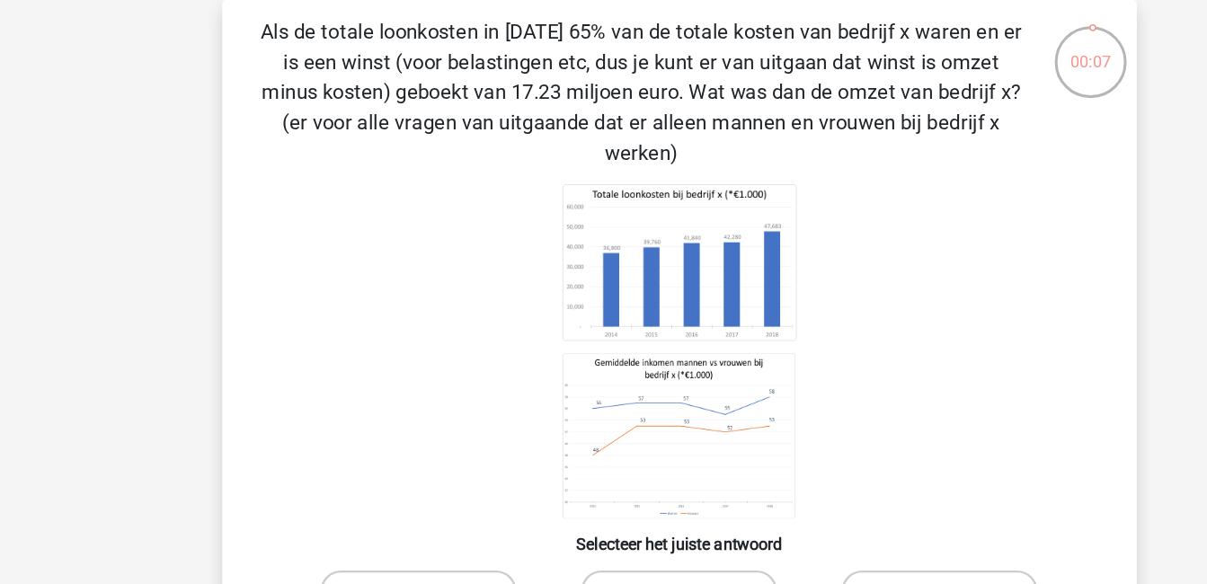
scroll to position [82, 0]
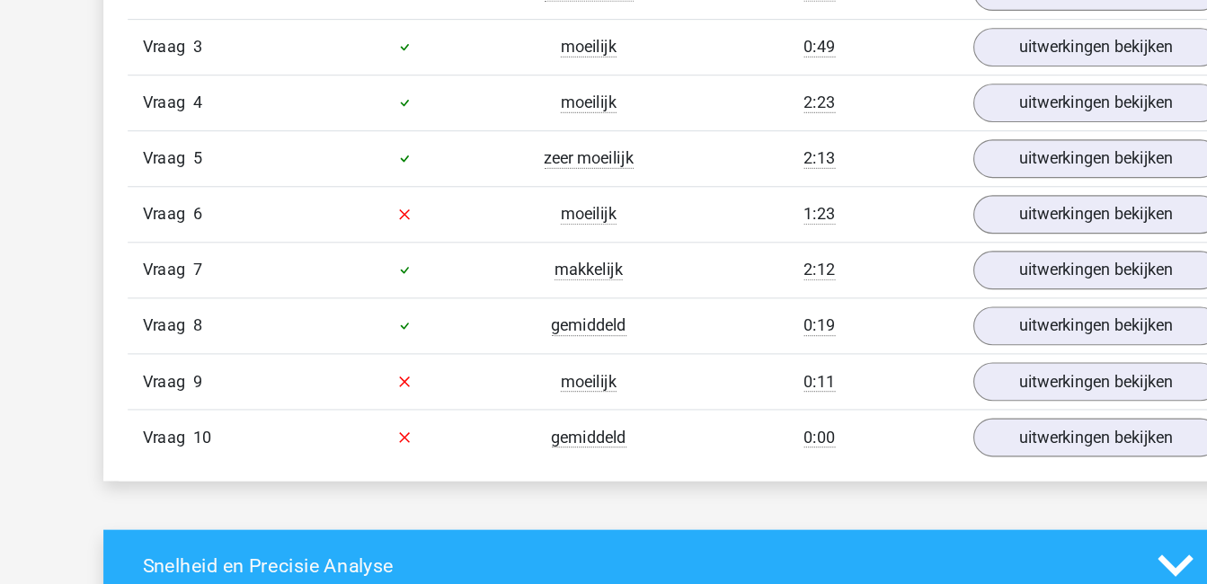
scroll to position [1204, 0]
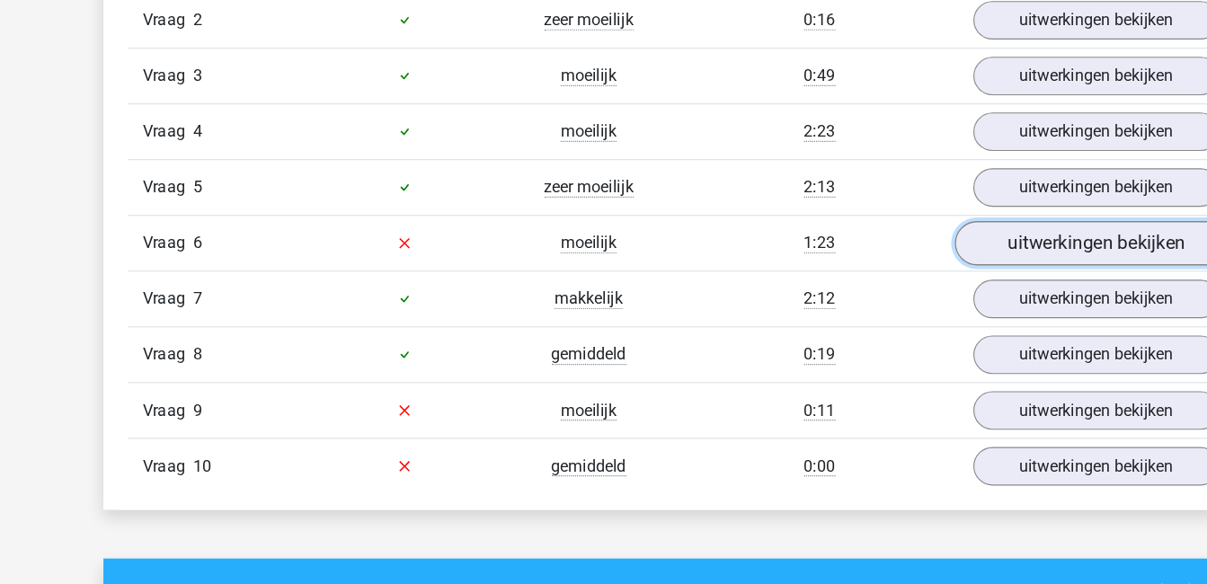
click at [927, 260] on link "uitwerkingen bekijken" at bounding box center [970, 260] width 251 height 40
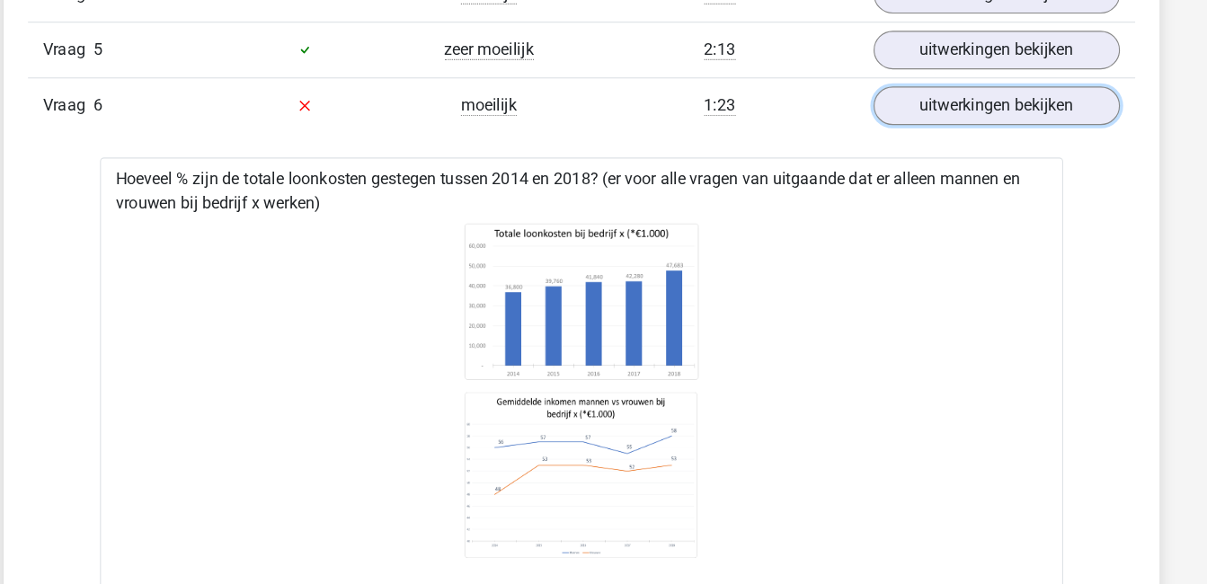
scroll to position [1366, 0]
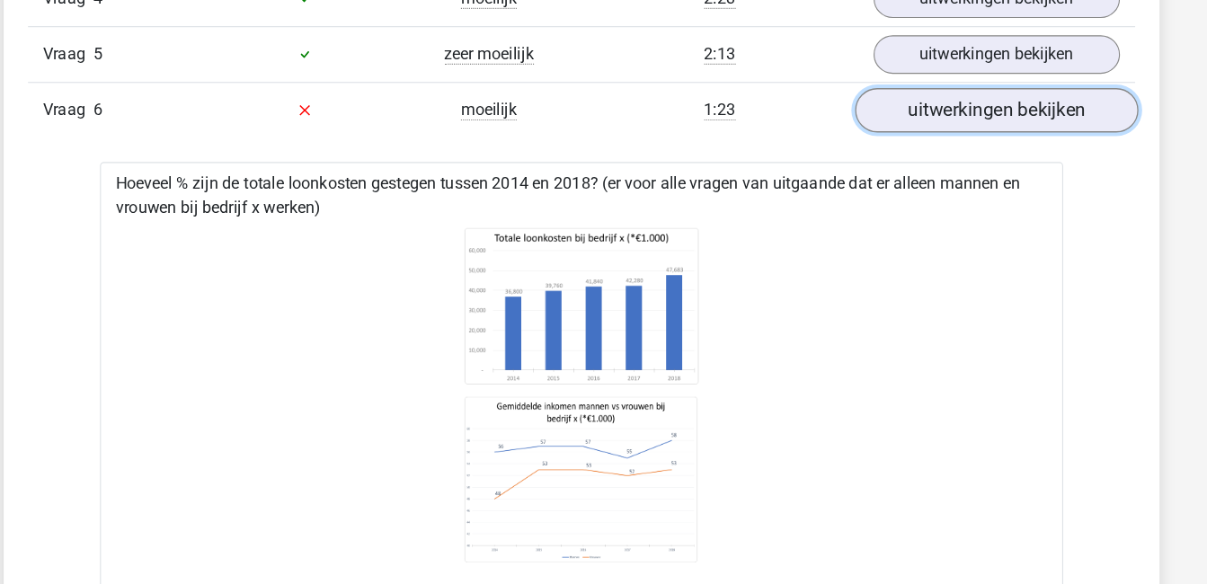
click at [991, 100] on link "uitwerkingen bekijken" at bounding box center [970, 98] width 251 height 40
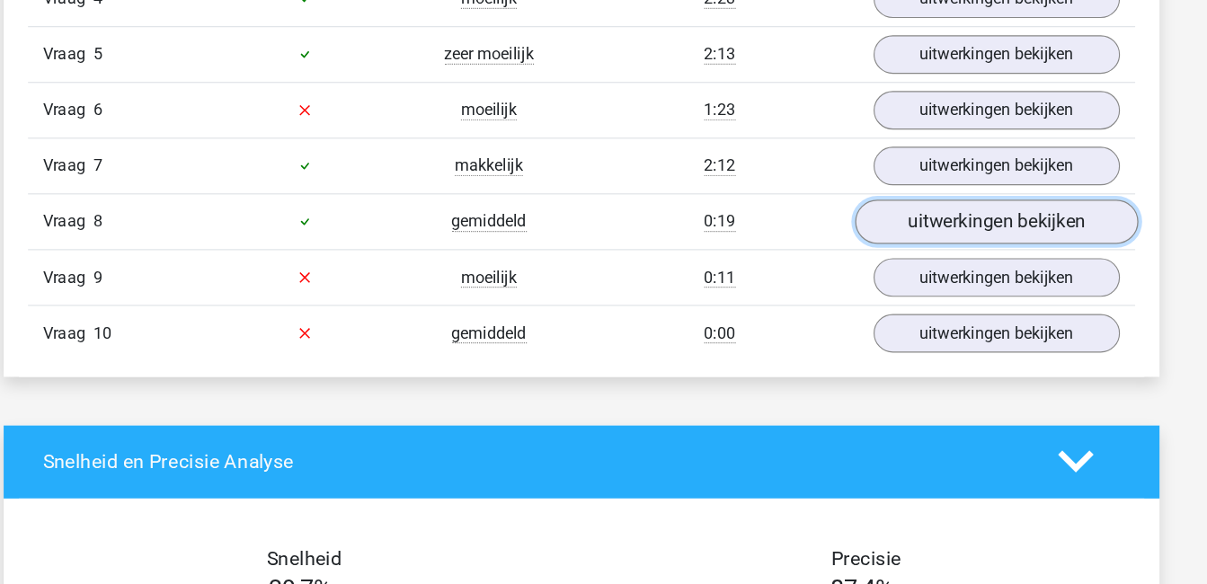
click at [933, 189] on link "uitwerkingen bekijken" at bounding box center [970, 197] width 251 height 40
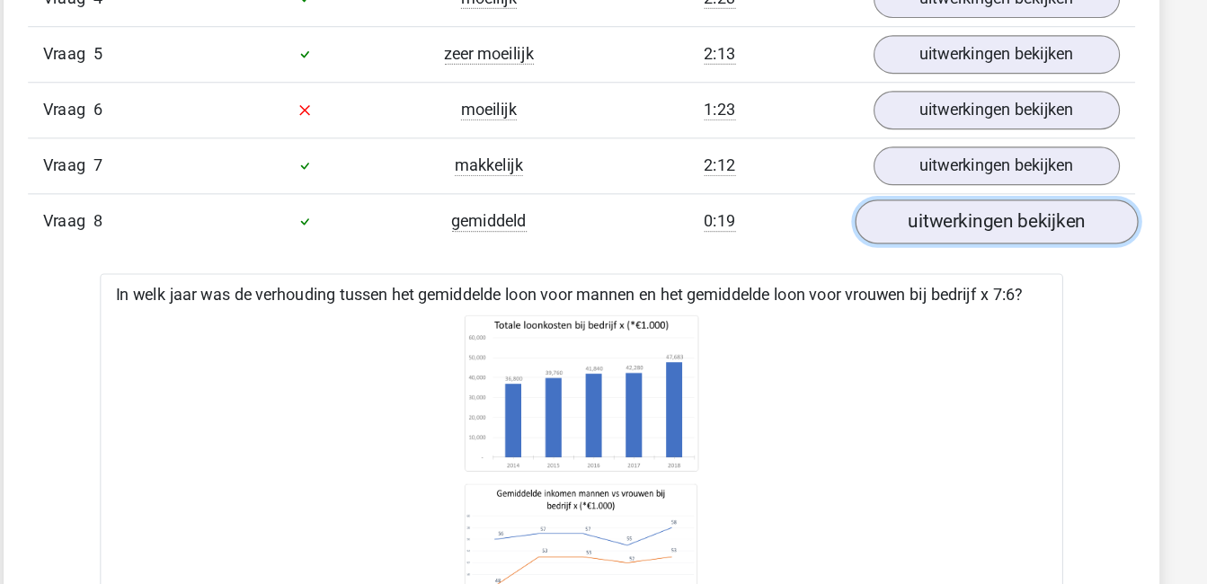
click at [933, 189] on link "uitwerkingen bekijken" at bounding box center [970, 197] width 251 height 40
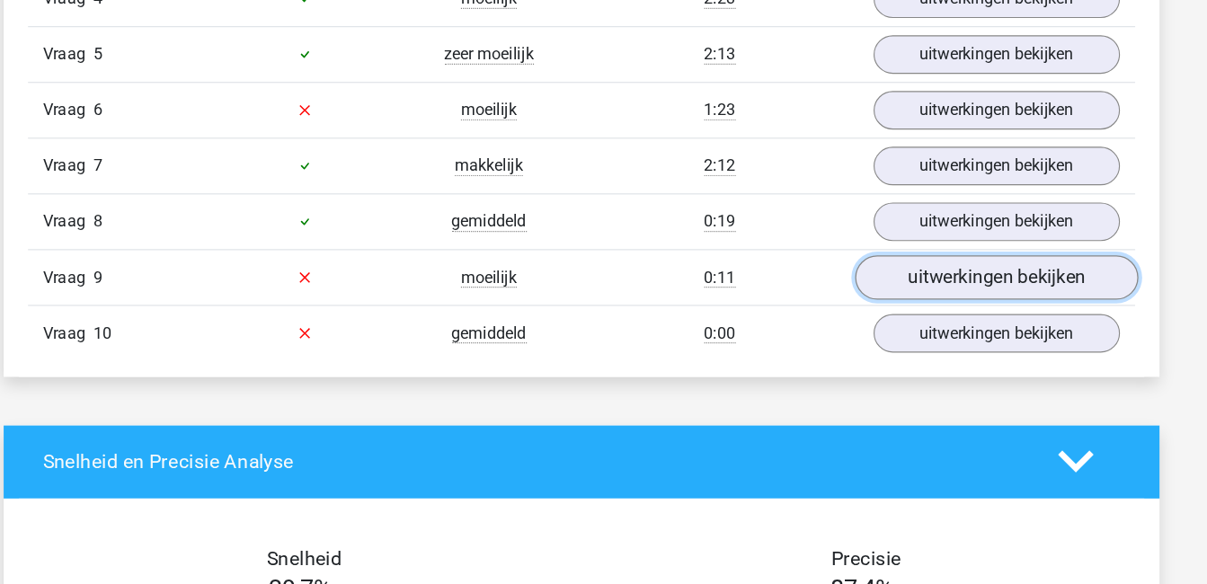
click at [949, 252] on link "uitwerkingen bekijken" at bounding box center [970, 246] width 251 height 40
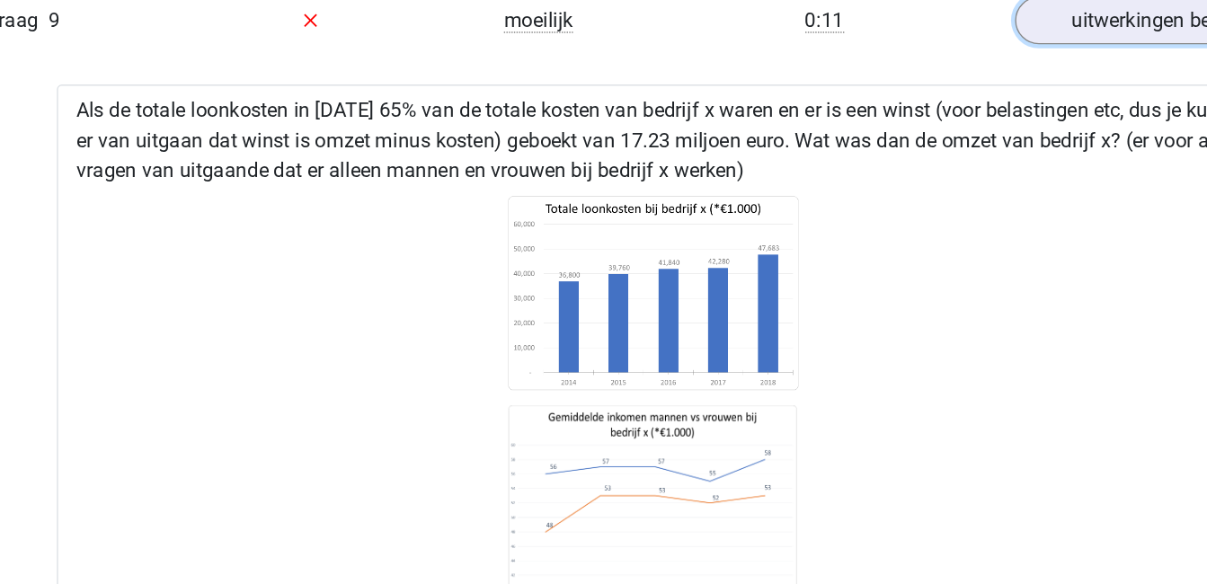
scroll to position [1590, 0]
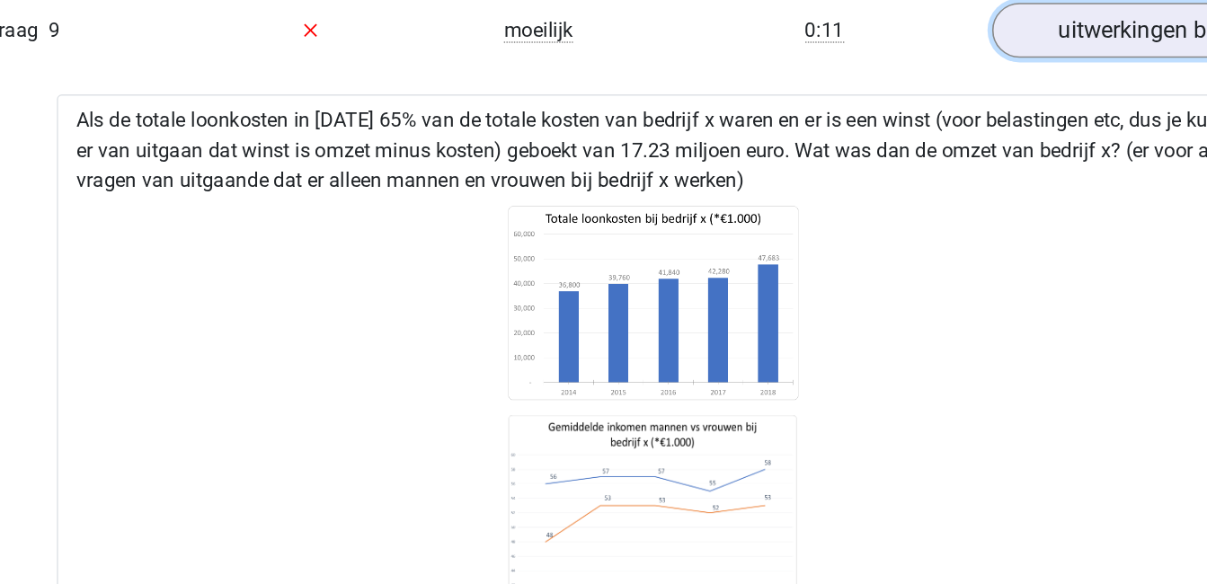
click at [918, 15] on link "uitwerkingen bekijken" at bounding box center [970, 22] width 251 height 40
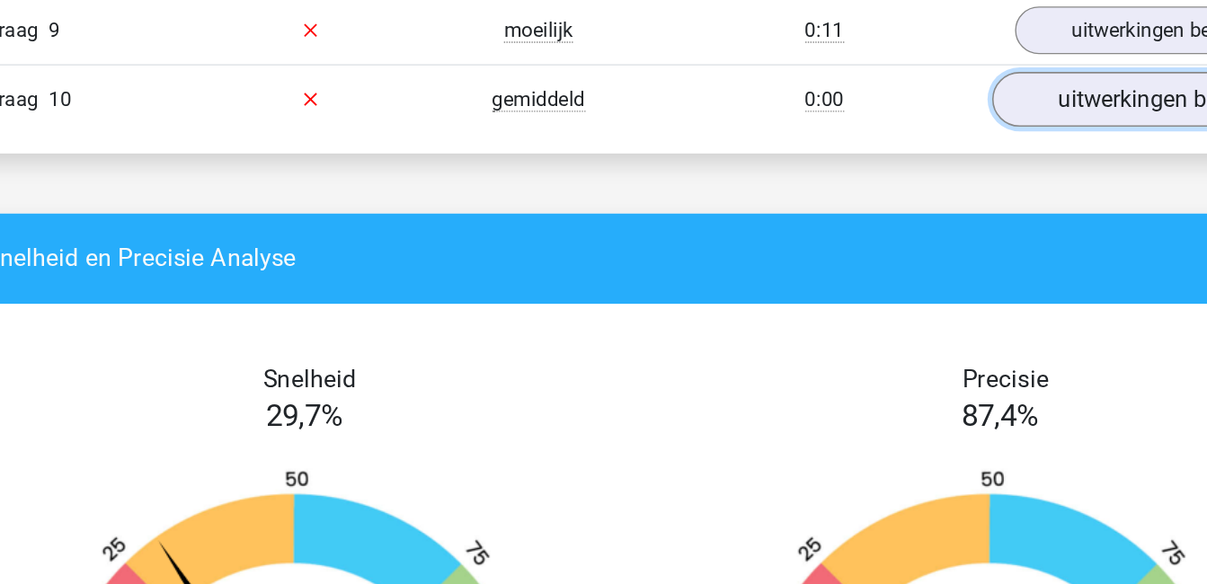
click at [960, 76] on link "uitwerkingen bekijken" at bounding box center [970, 71] width 251 height 40
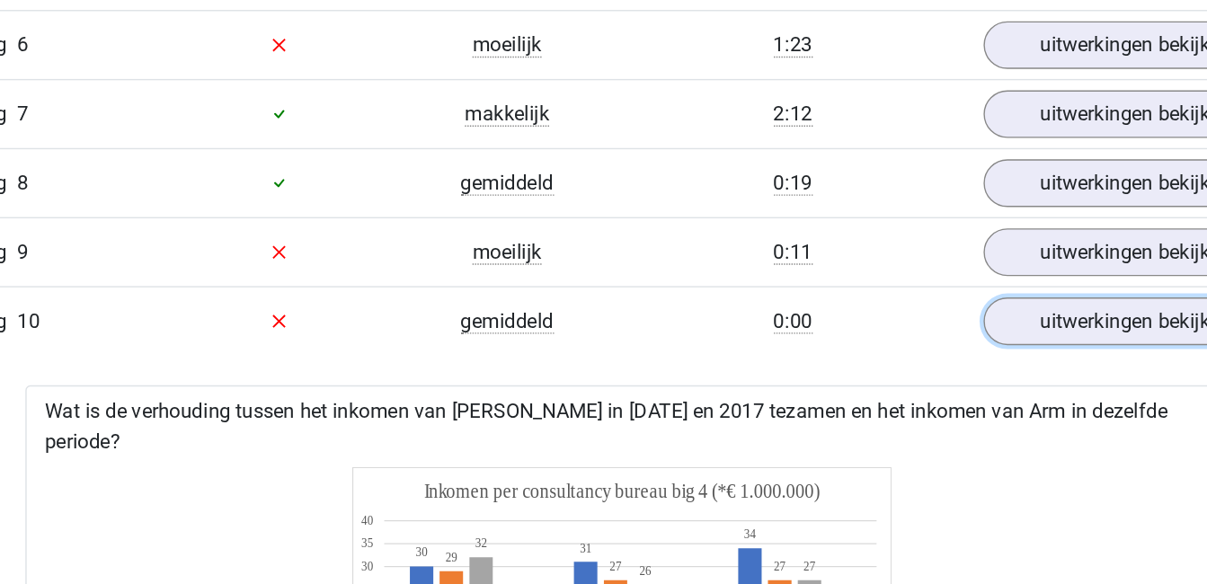
scroll to position [1430, 0]
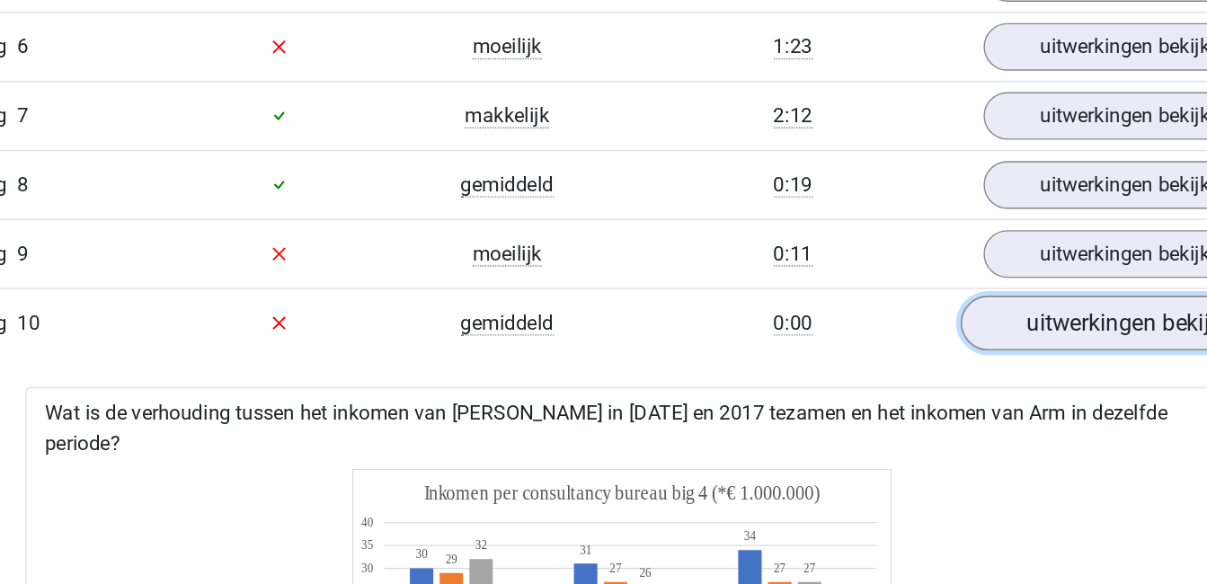
drag, startPoint x: 942, startPoint y: 219, endPoint x: 965, endPoint y: 219, distance: 22.5
click at [965, 219] on link "uitwerkingen bekijken" at bounding box center [970, 231] width 251 height 40
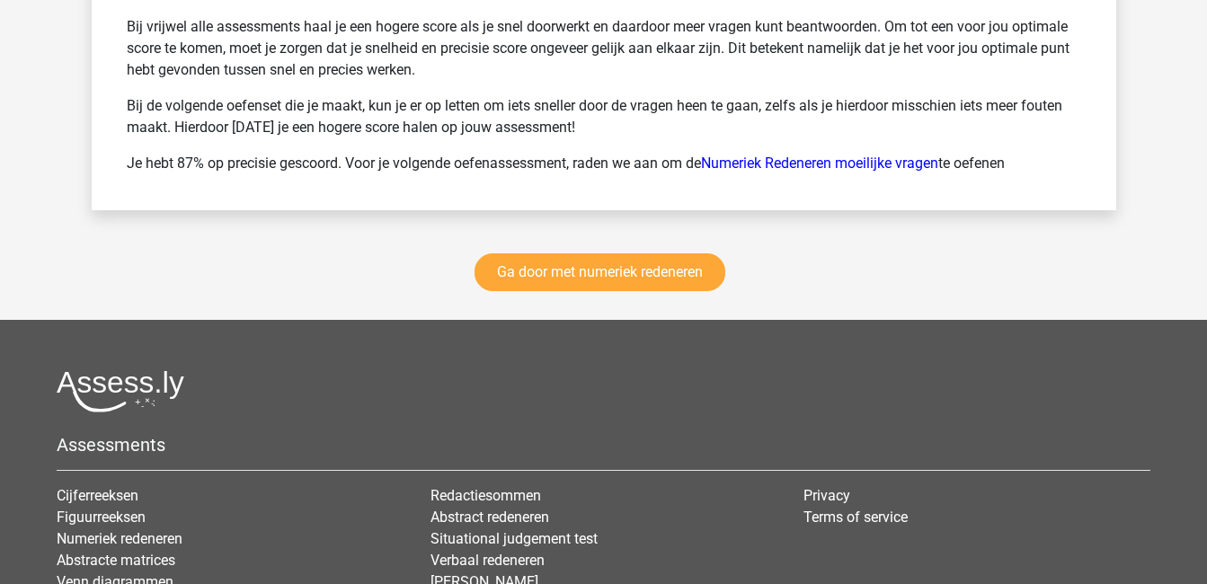
scroll to position [2509, 0]
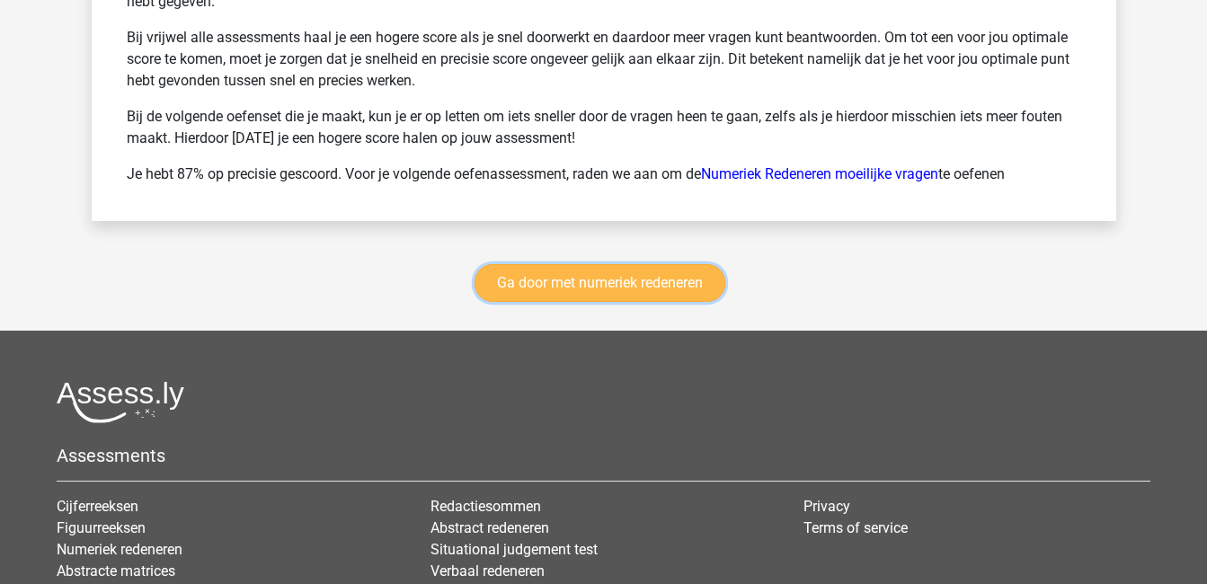
click at [682, 284] on link "Ga door met numeriek redeneren" at bounding box center [599, 283] width 251 height 38
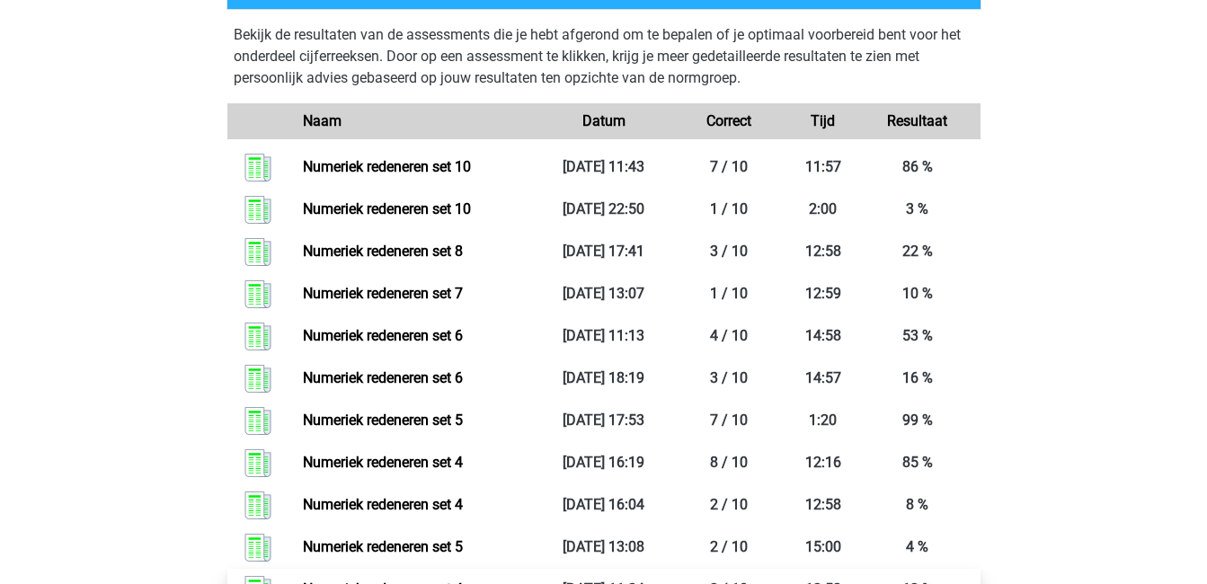
scroll to position [1644, 0]
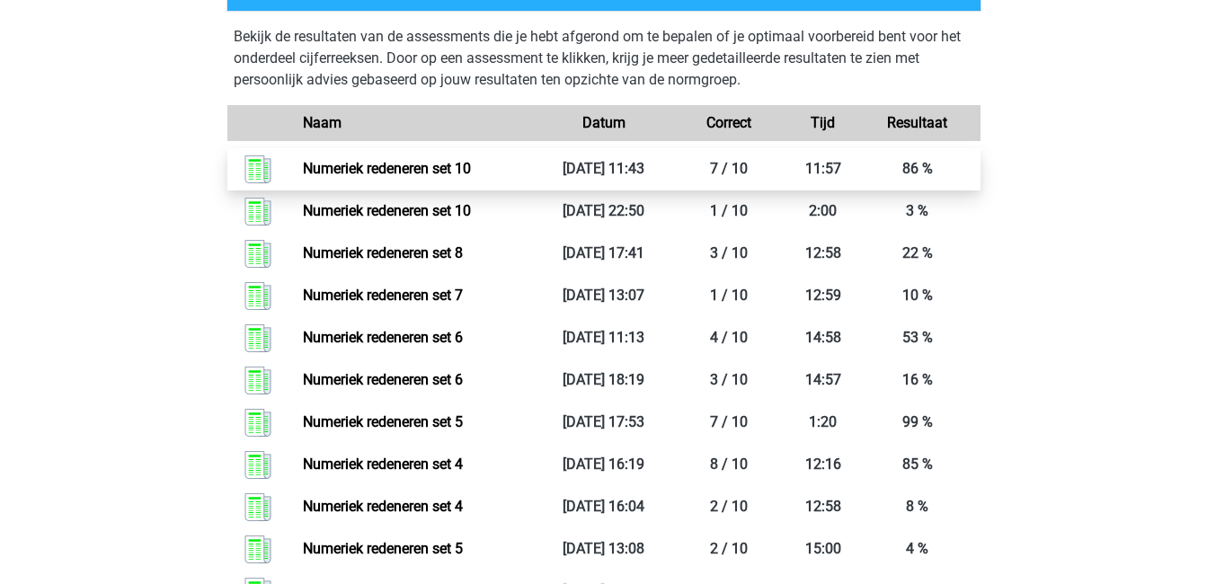
click at [471, 174] on link "Numeriek redeneren set 10" at bounding box center [387, 168] width 168 height 17
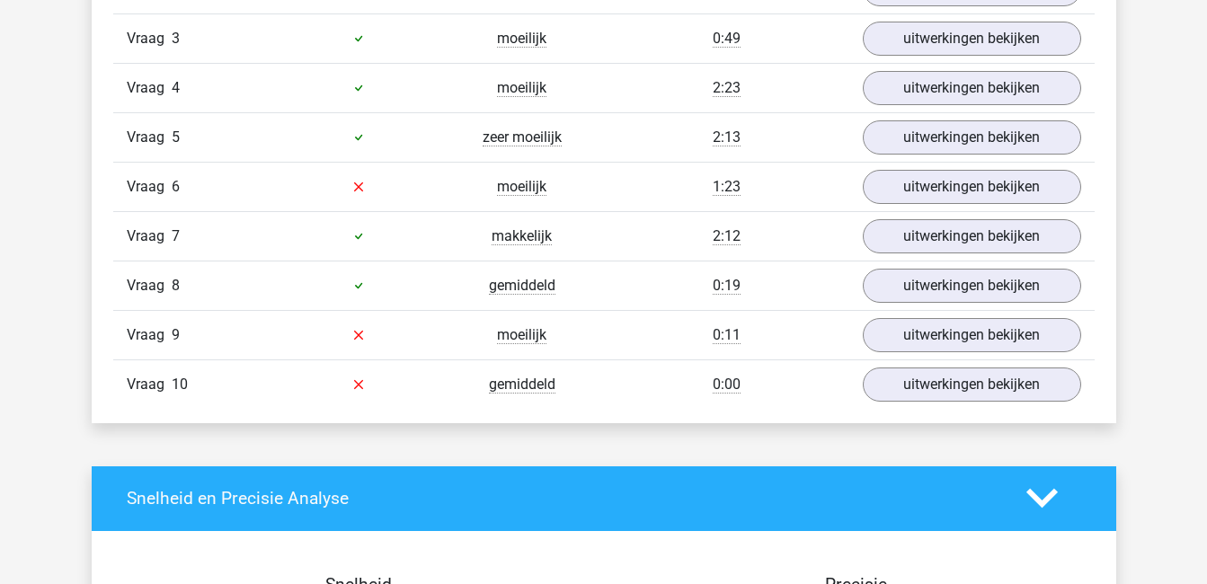
scroll to position [1278, 0]
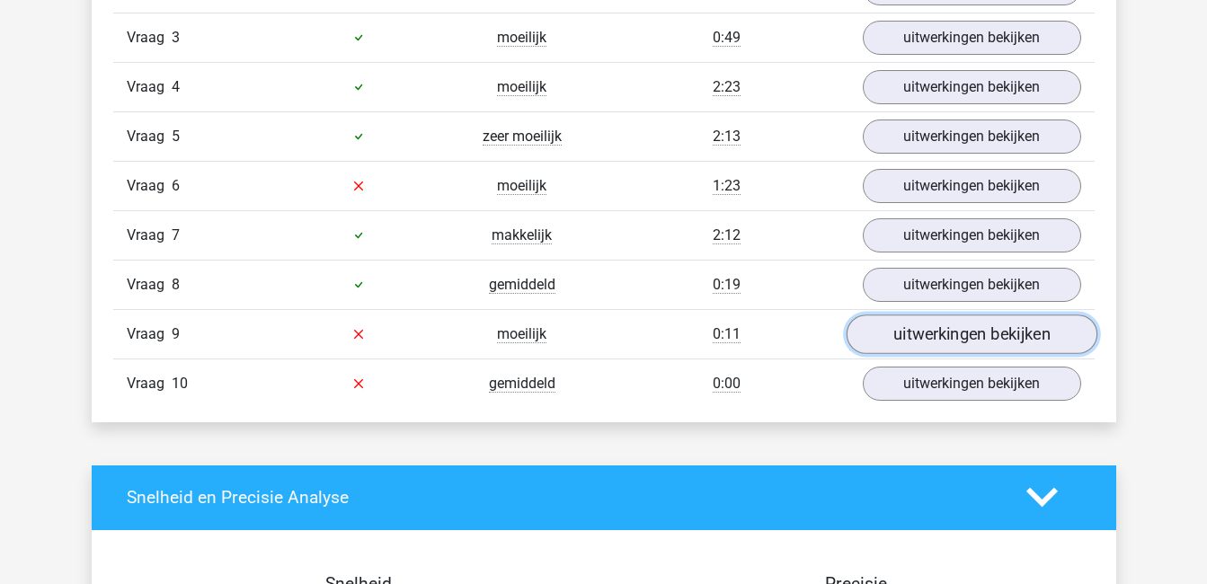
click at [925, 336] on link "uitwerkingen bekijken" at bounding box center [970, 334] width 251 height 40
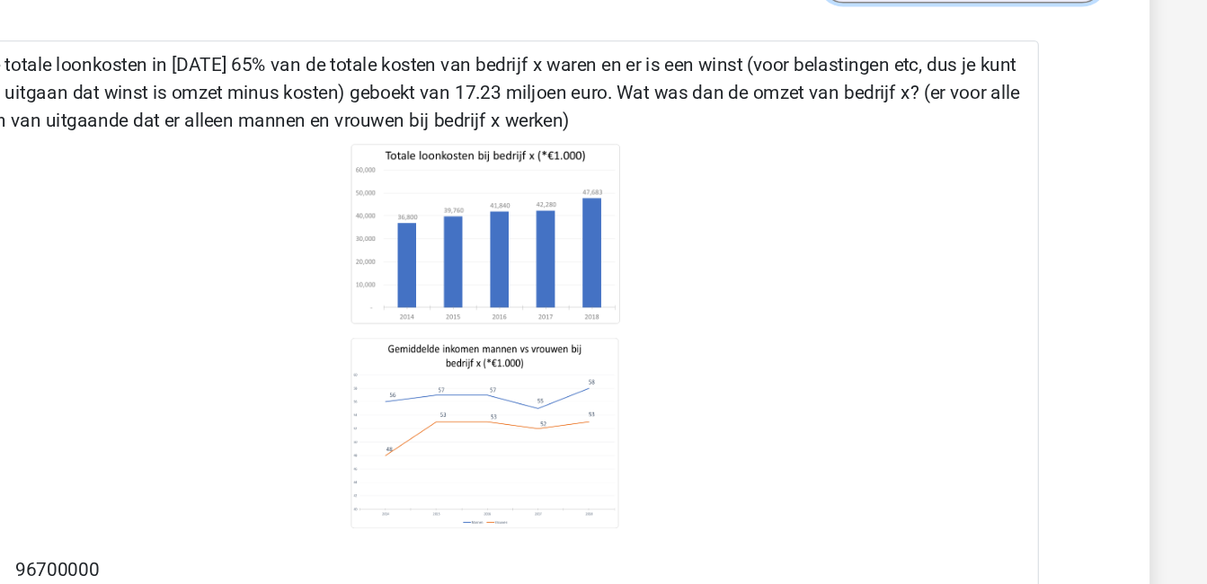
scroll to position [1493, 0]
